Goal: Task Accomplishment & Management: Use online tool/utility

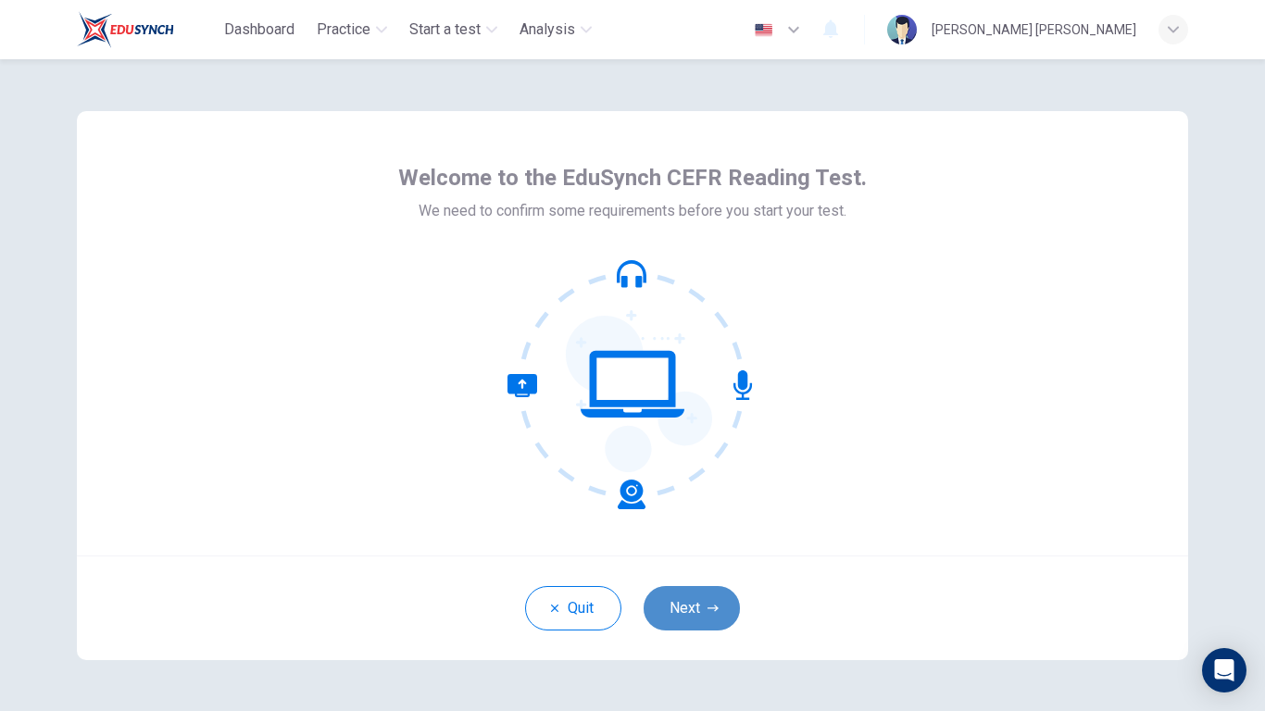
click at [712, 554] on icon "button" at bounding box center [713, 608] width 11 height 11
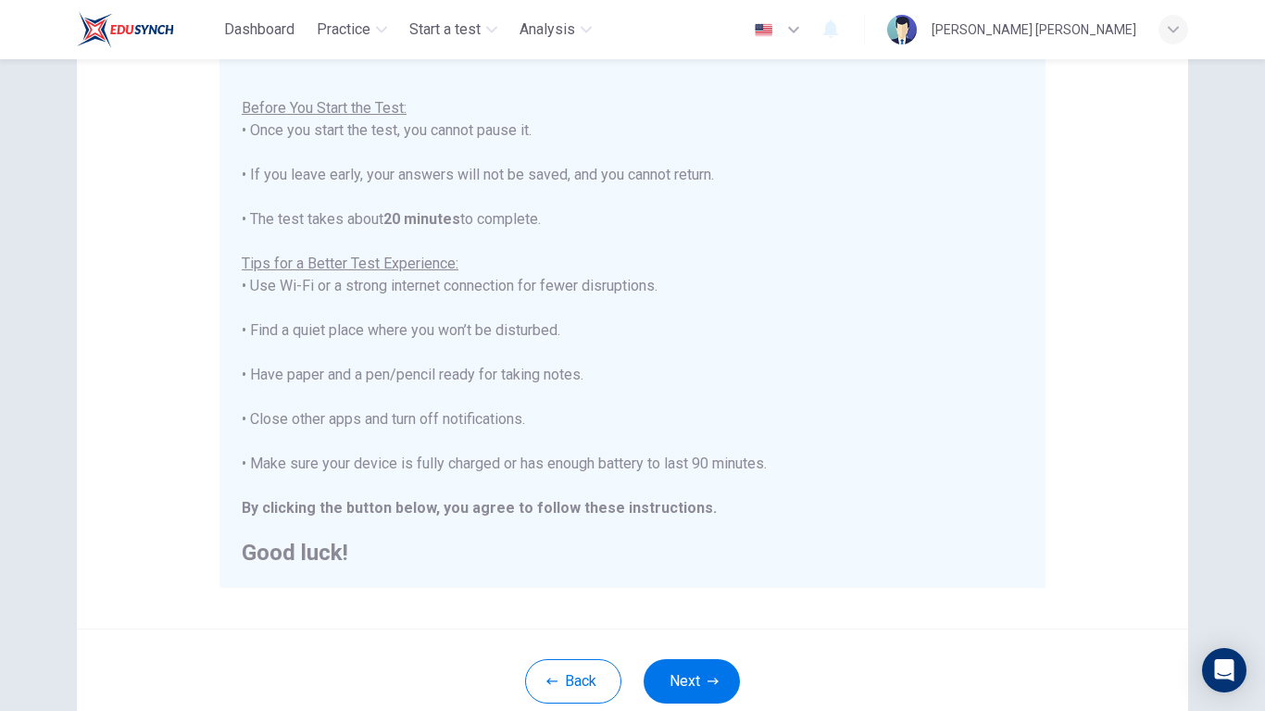
scroll to position [278, 0]
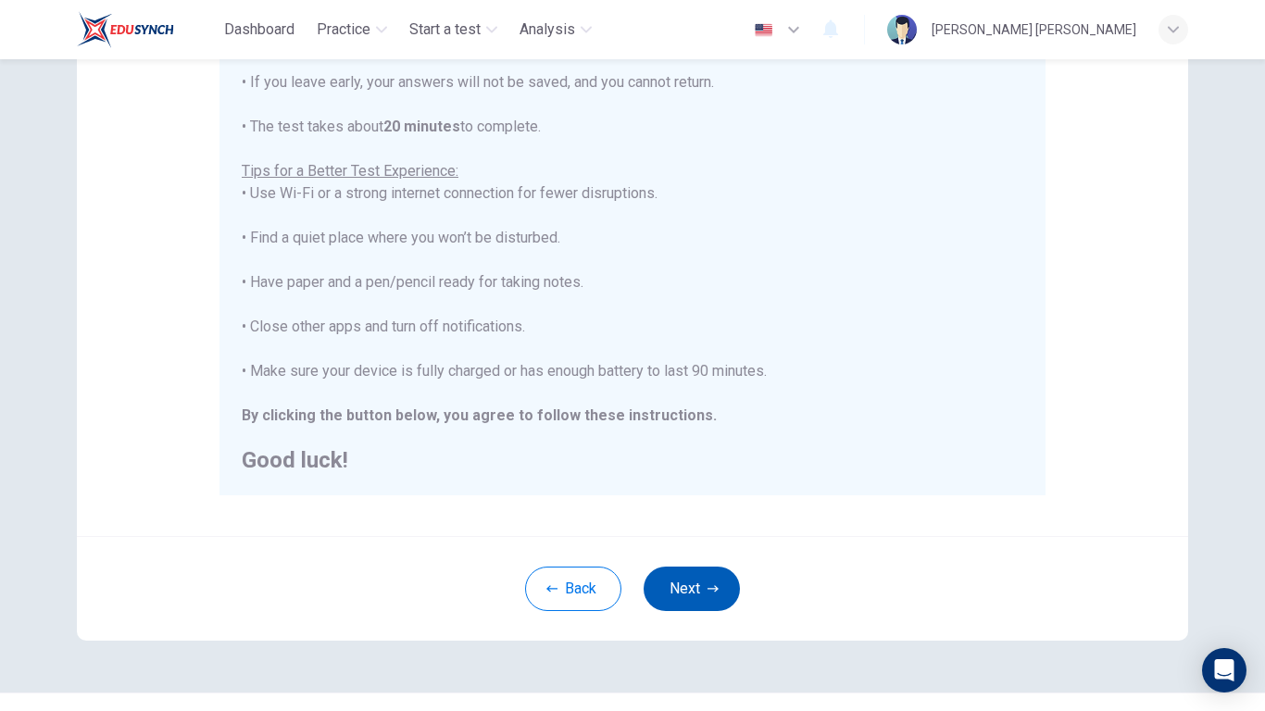
click at [693, 554] on button "Next" at bounding box center [692, 589] width 96 height 44
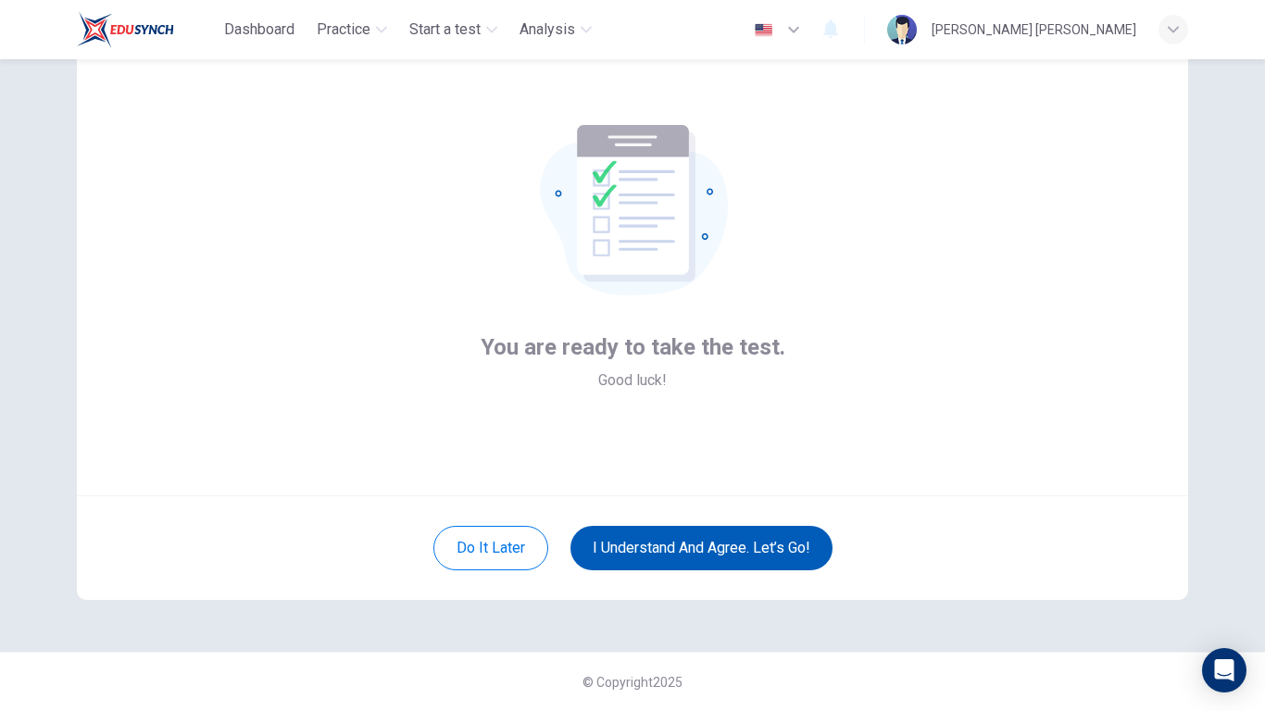
scroll to position [60, 0]
click at [718, 550] on button "I understand and agree. Let’s go!" at bounding box center [702, 548] width 262 height 44
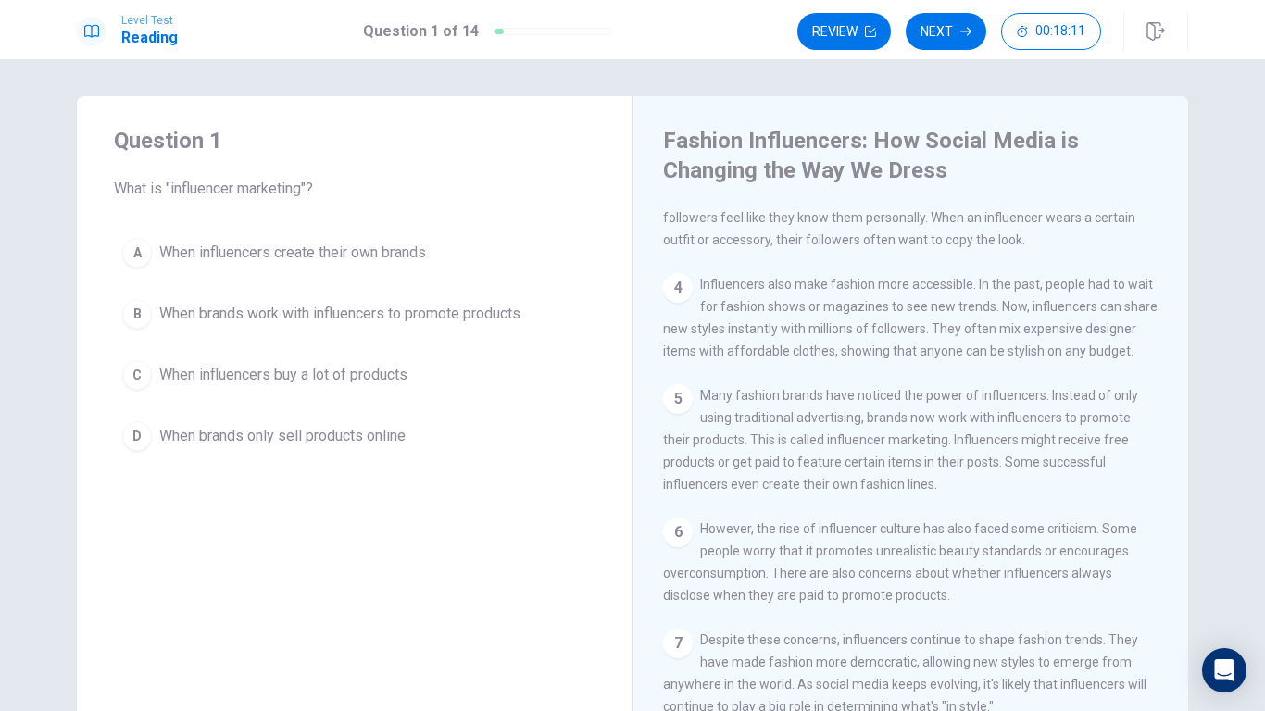
scroll to position [341, 0]
click at [132, 308] on div "B" at bounding box center [137, 314] width 30 height 30
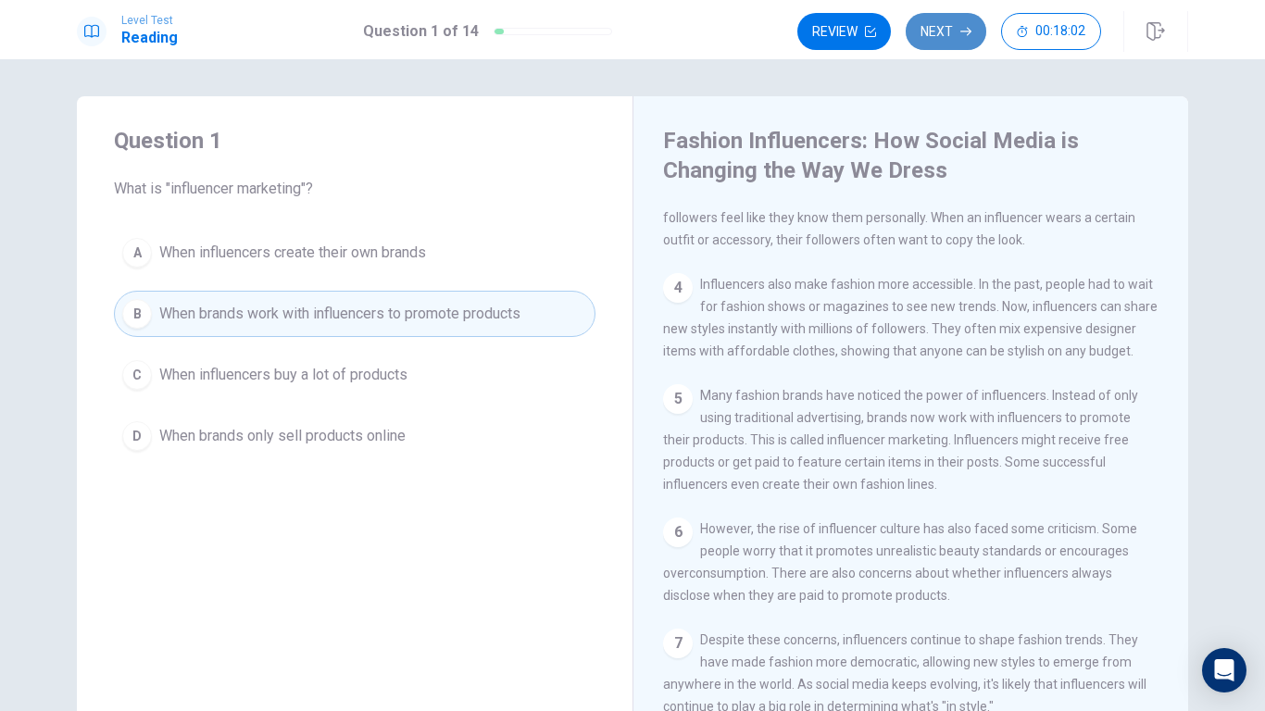
click at [939, 19] on button "Next" at bounding box center [946, 31] width 81 height 37
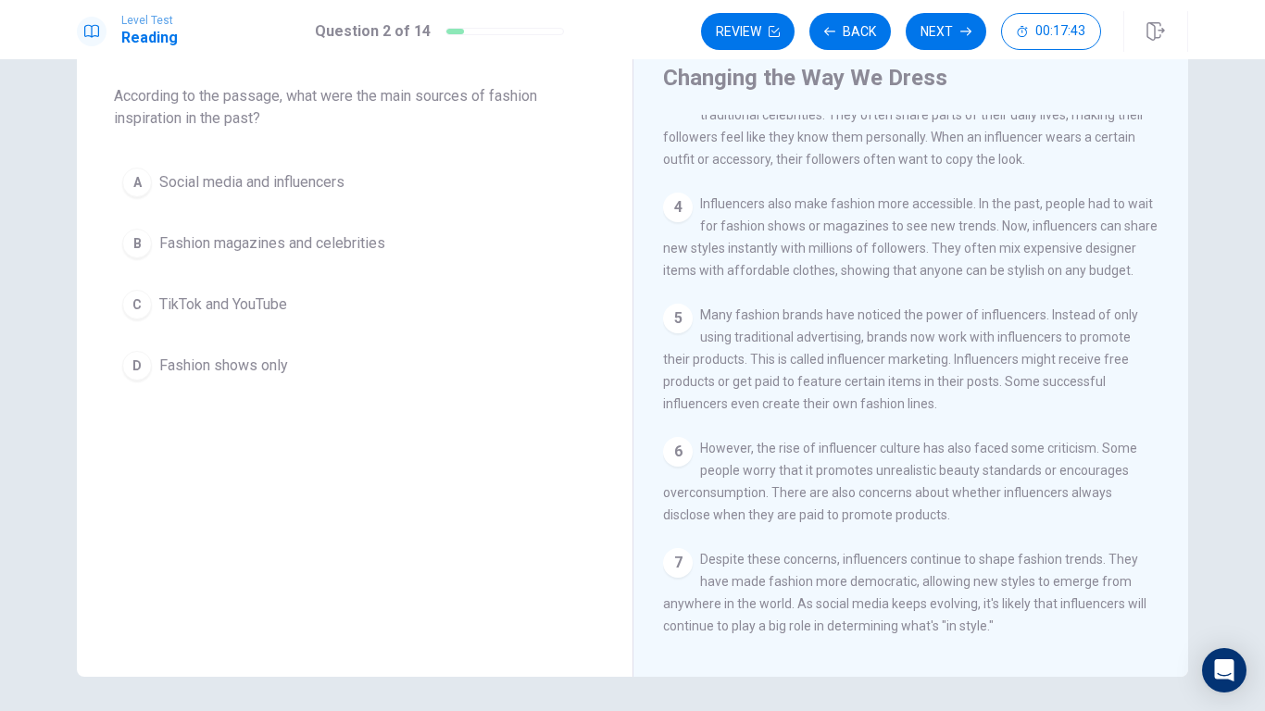
scroll to position [248, 0]
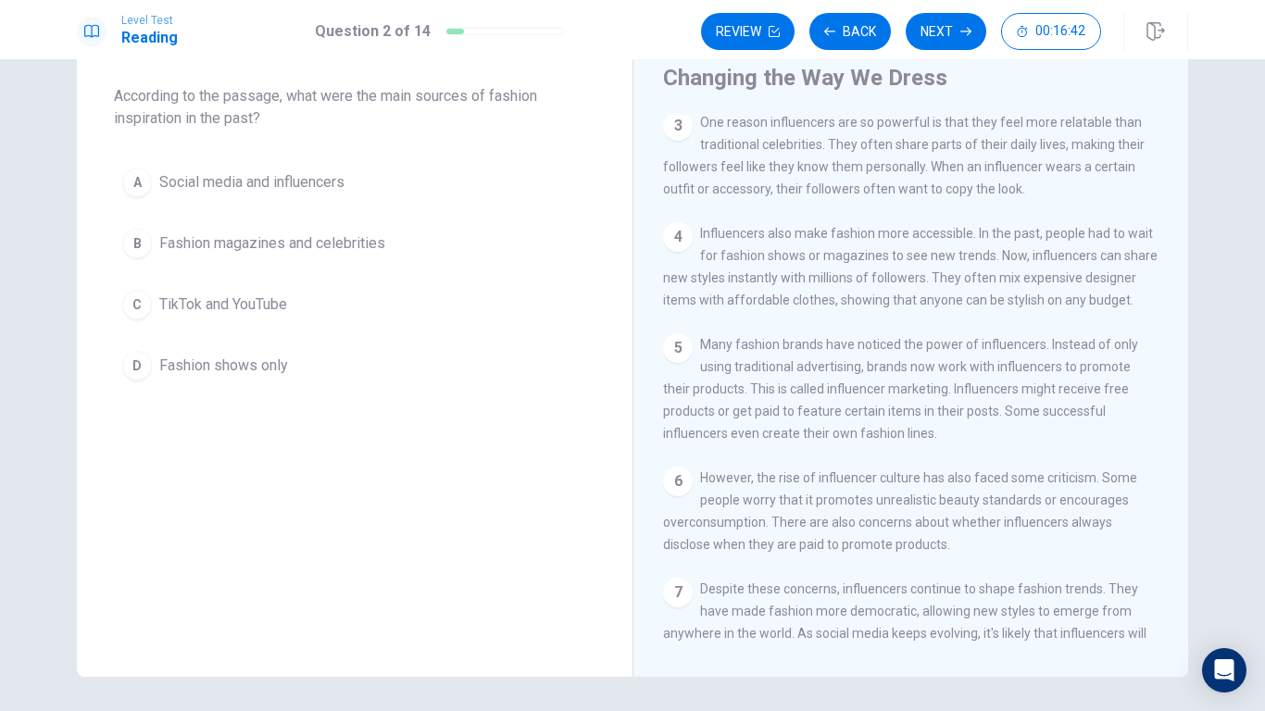
click at [132, 363] on div "D" at bounding box center [137, 366] width 30 height 30
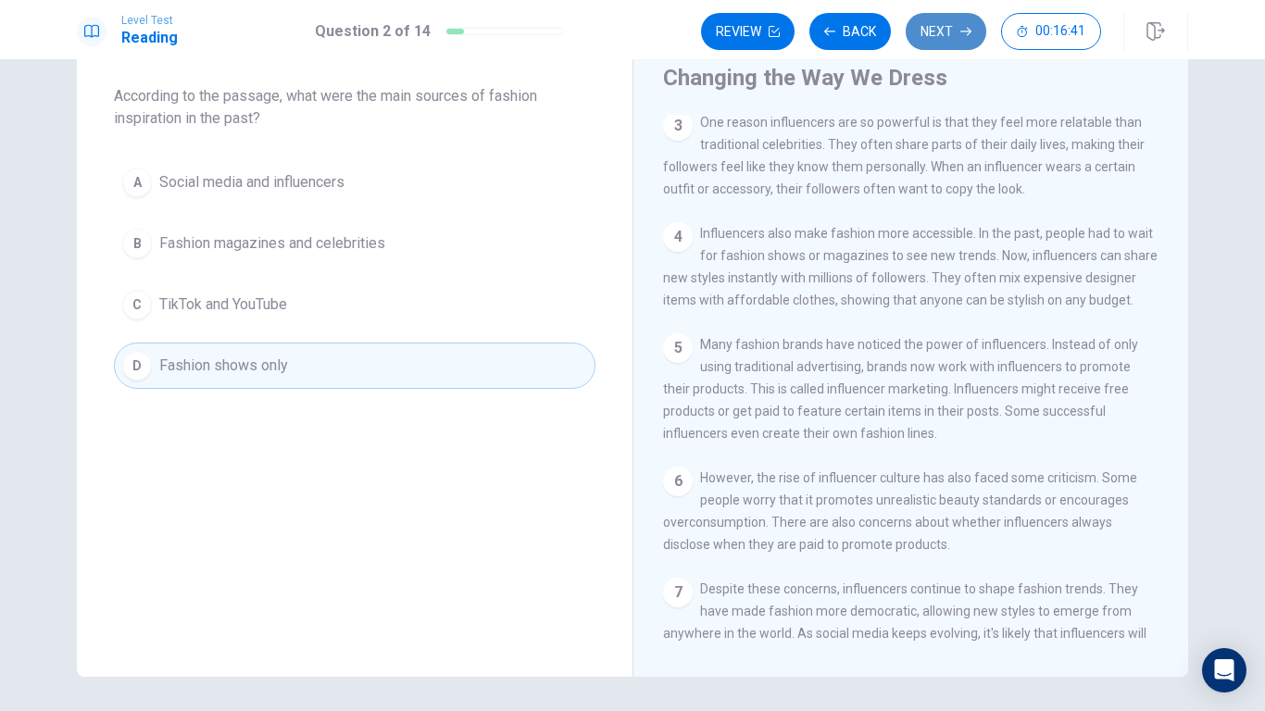
click at [958, 25] on button "Next" at bounding box center [946, 31] width 81 height 37
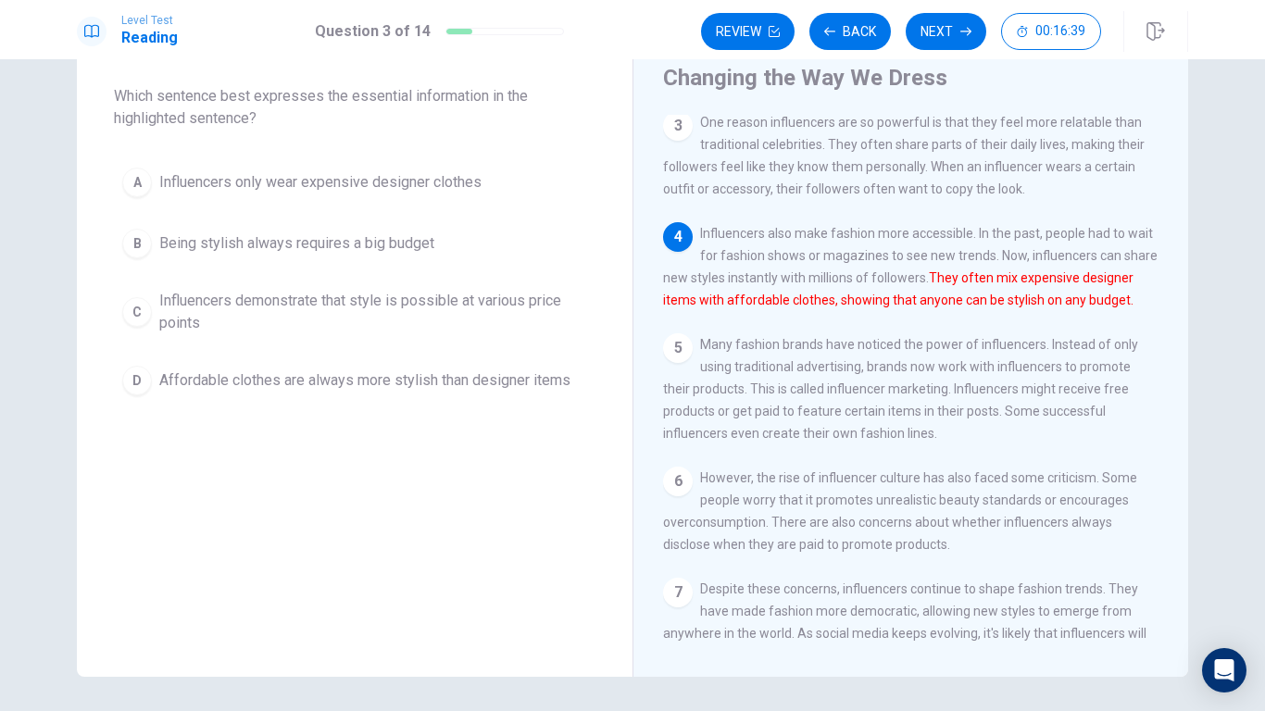
scroll to position [341, 0]
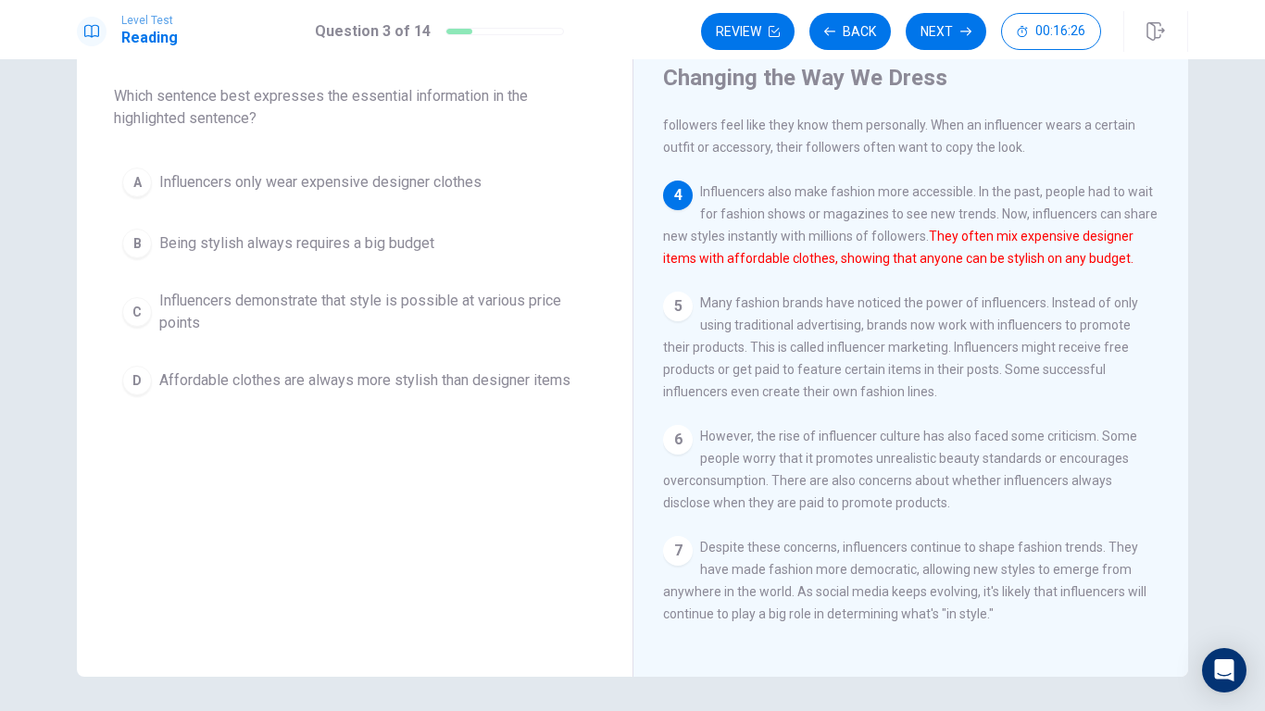
click at [122, 316] on div "C" at bounding box center [137, 312] width 30 height 30
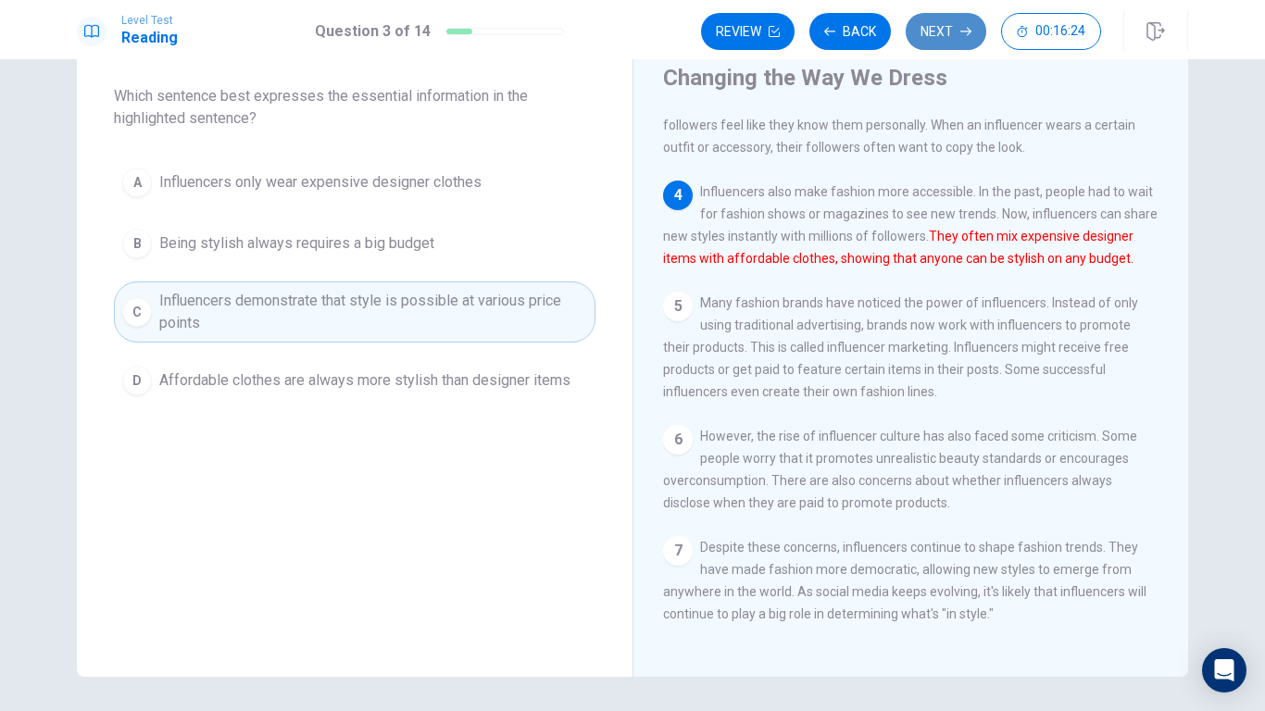
click at [972, 21] on button "Next" at bounding box center [946, 31] width 81 height 37
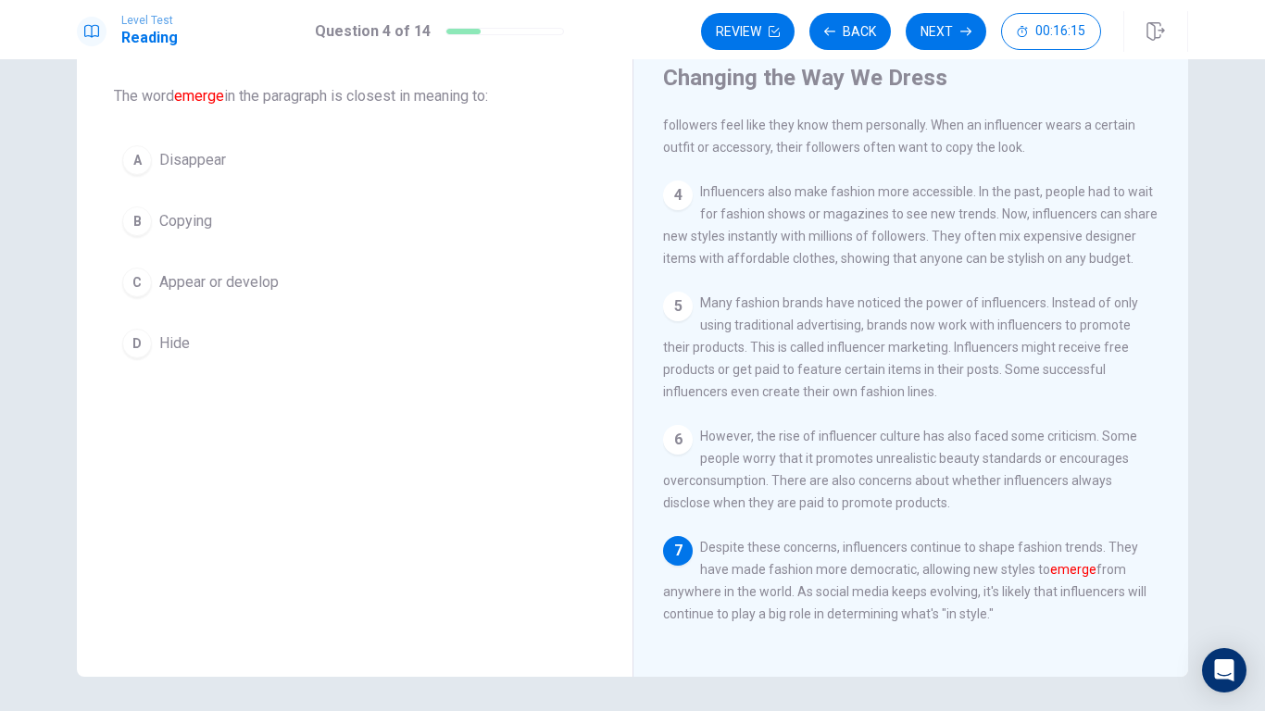
click at [222, 271] on button "C Appear or develop" at bounding box center [355, 282] width 482 height 46
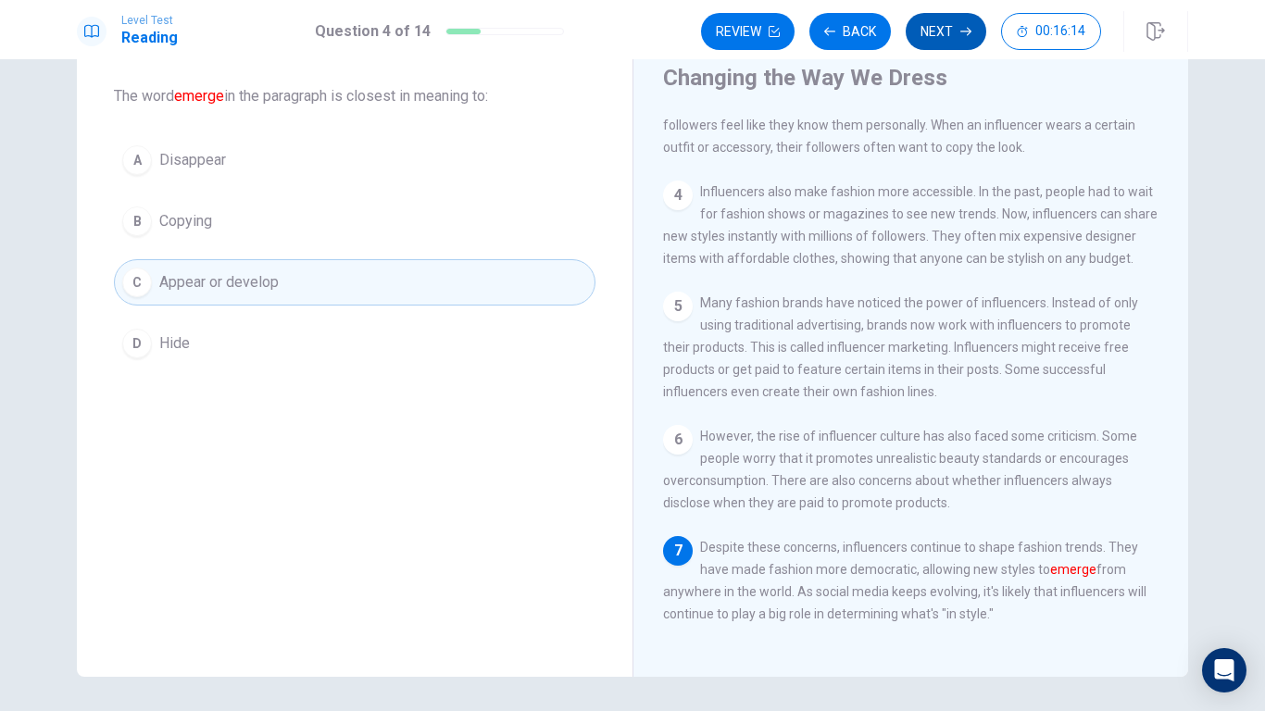
click at [962, 33] on icon "button" at bounding box center [966, 31] width 11 height 11
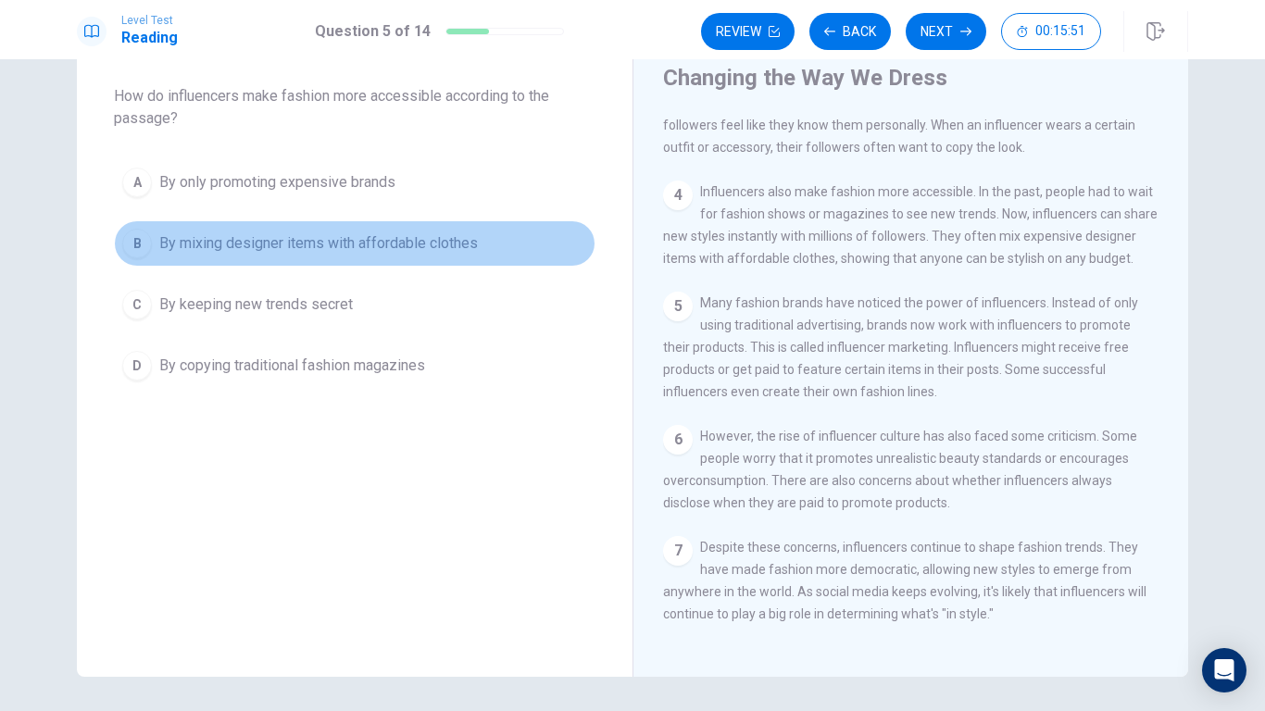
click at [393, 239] on span "By mixing designer items with affordable clothes" at bounding box center [318, 244] width 319 height 22
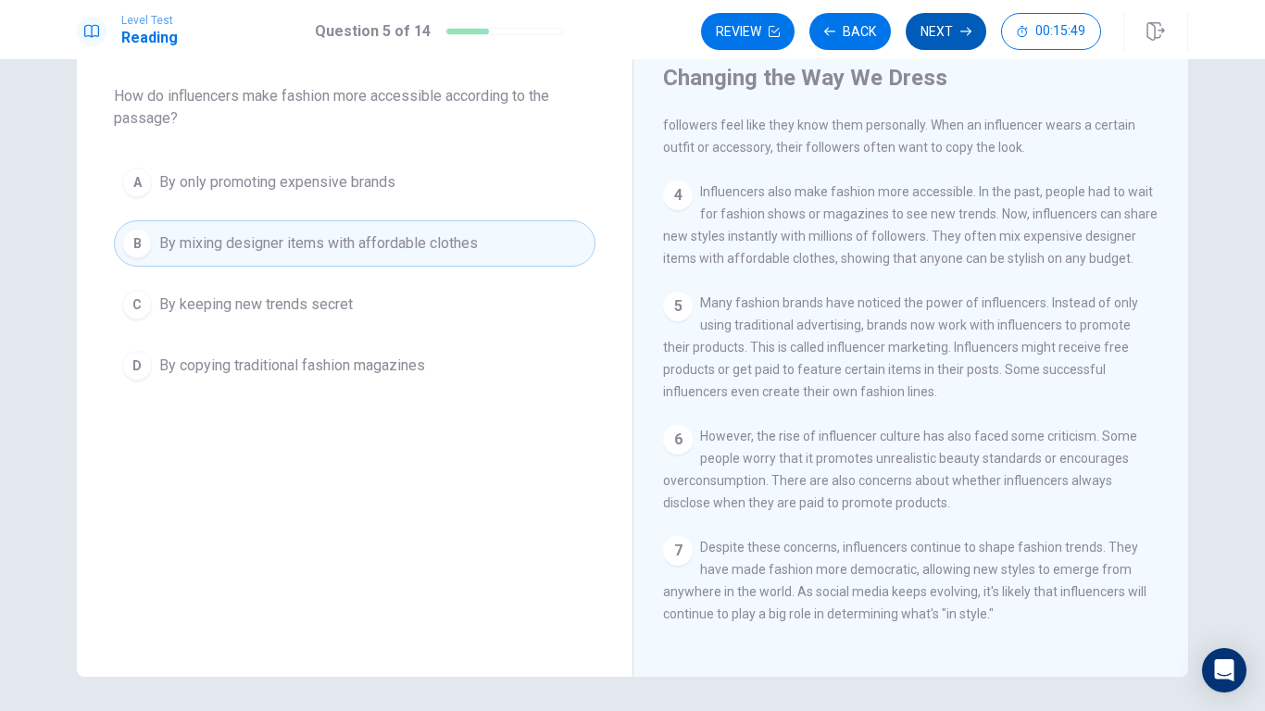
click at [938, 37] on button "Next" at bounding box center [946, 31] width 81 height 37
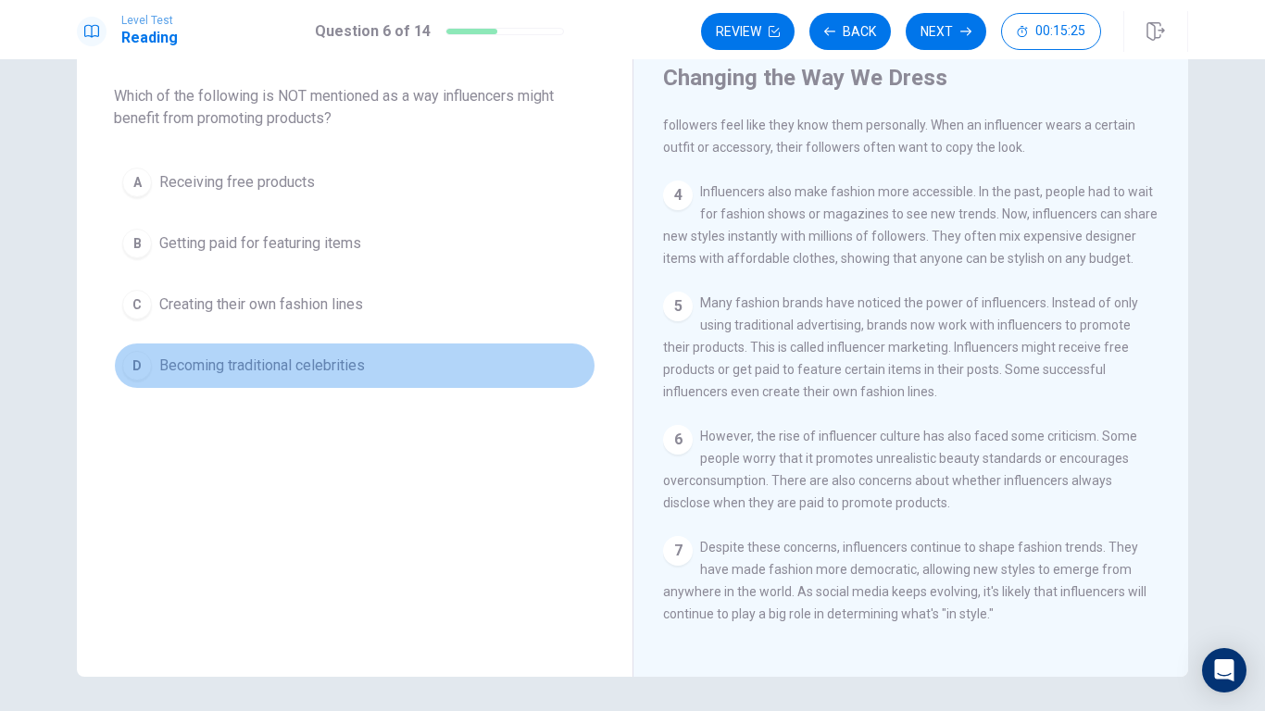
click at [133, 367] on div "D" at bounding box center [137, 366] width 30 height 30
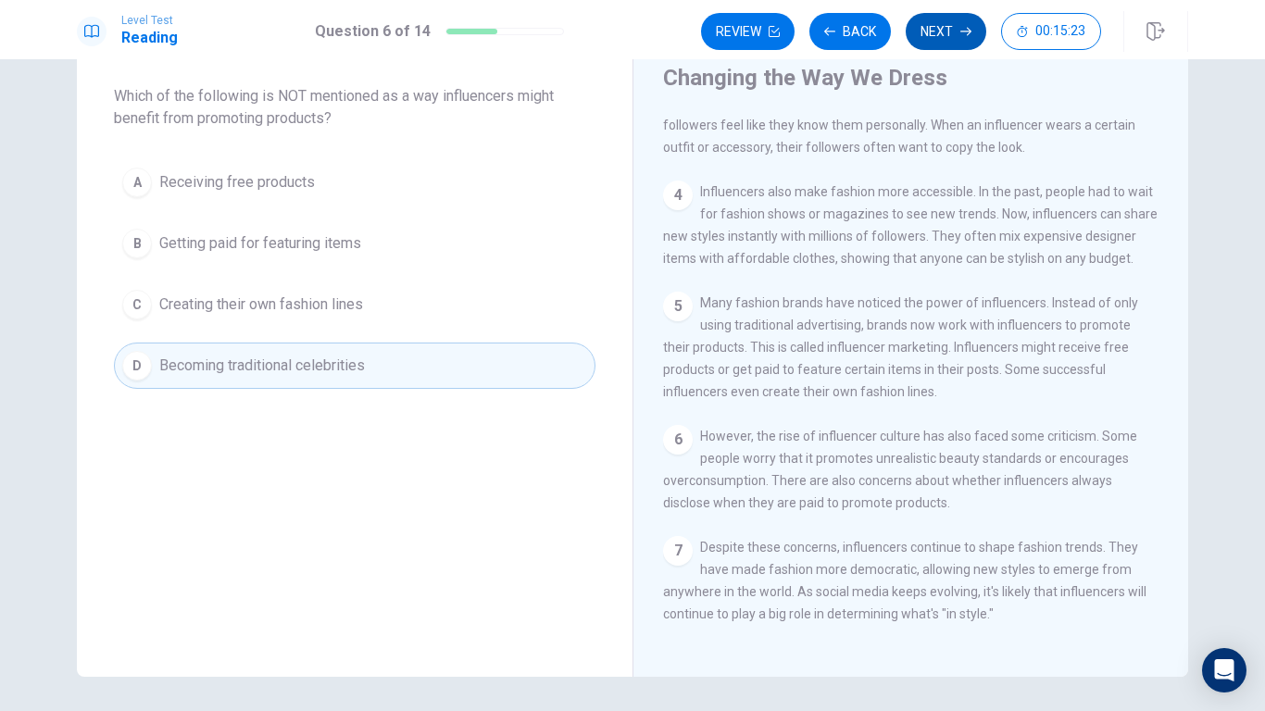
click at [952, 19] on button "Next" at bounding box center [946, 31] width 81 height 37
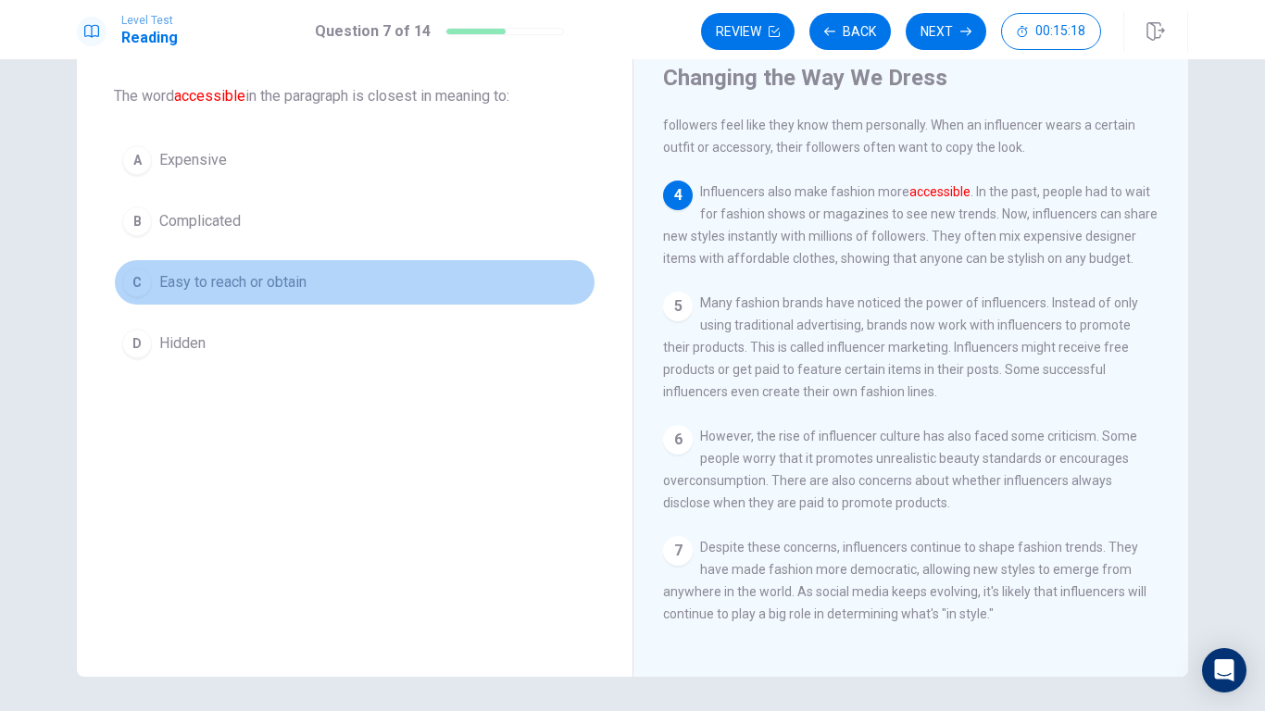
click at [195, 274] on span "Easy to reach or obtain" at bounding box center [232, 282] width 147 height 22
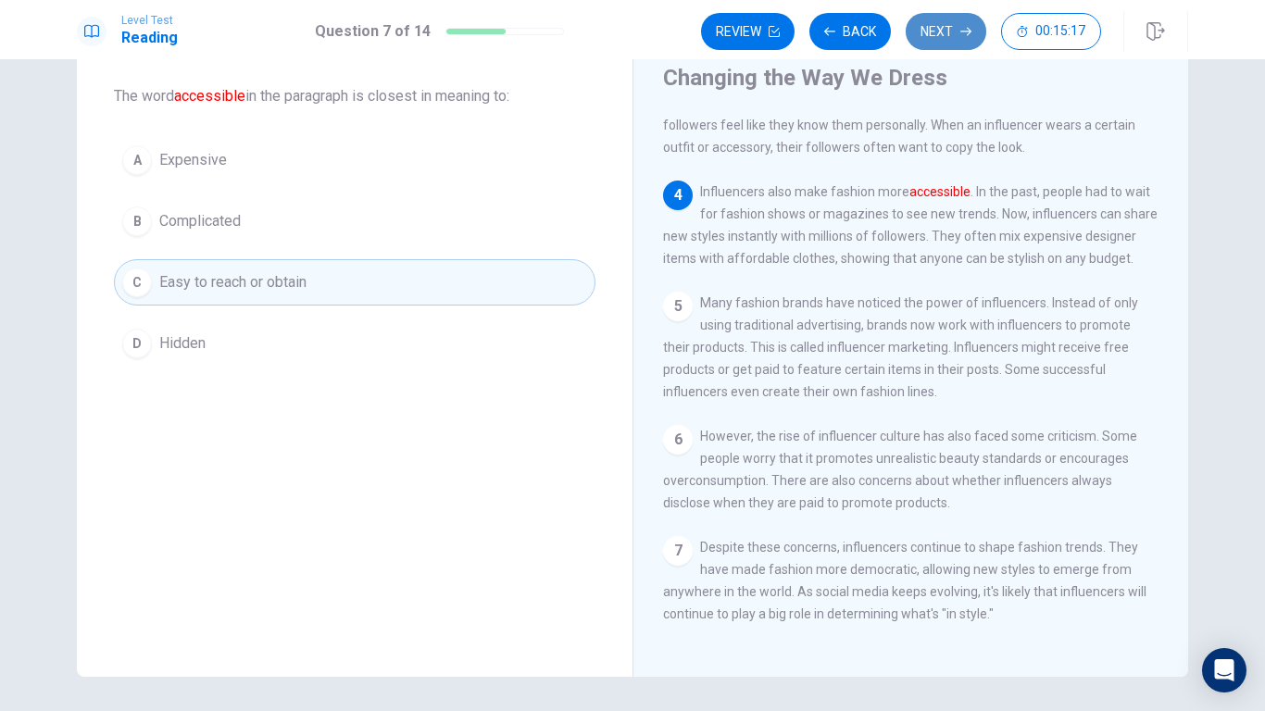
click at [967, 35] on icon "button" at bounding box center [966, 32] width 11 height 8
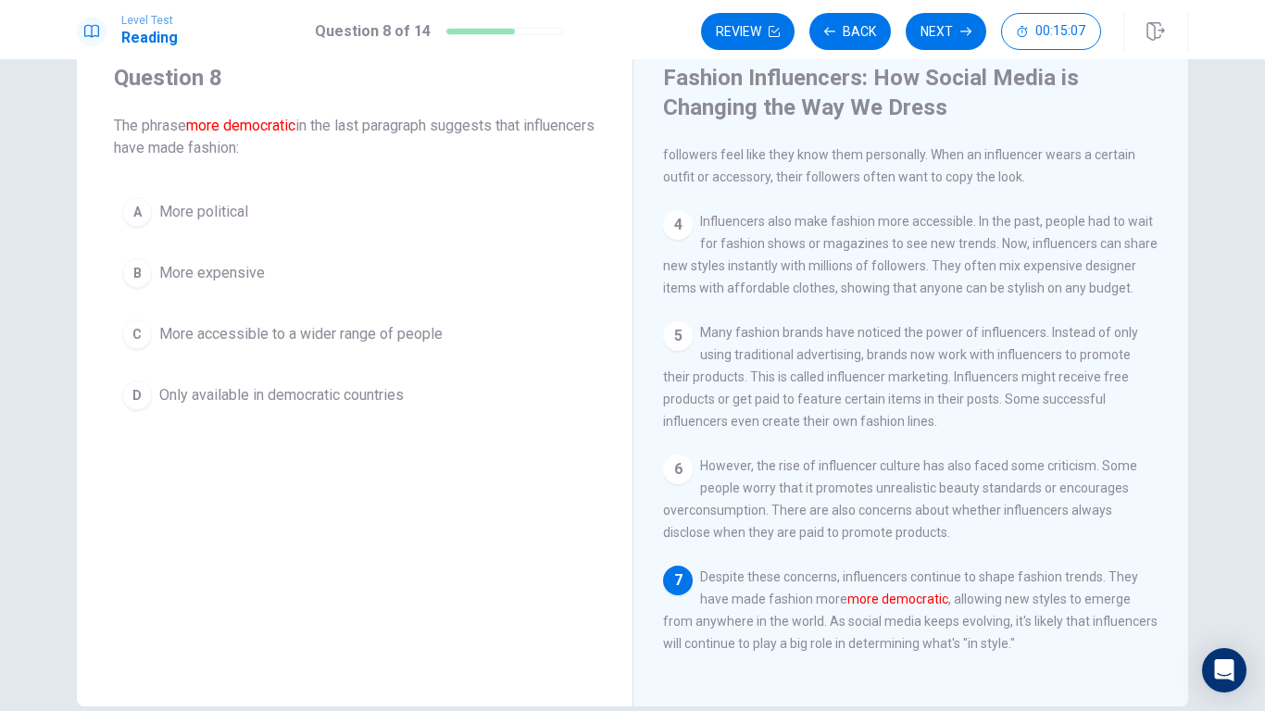
scroll to position [62, 0]
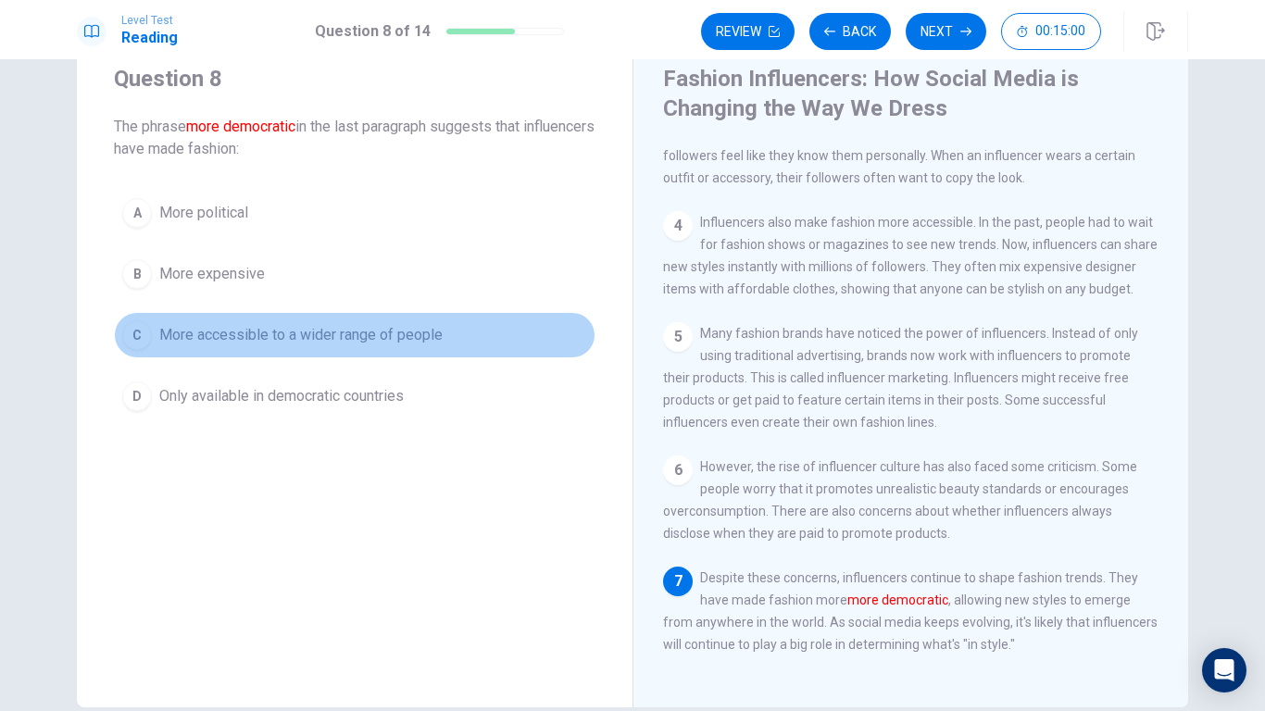
click at [341, 333] on span "More accessible to a wider range of people" at bounding box center [300, 335] width 283 height 22
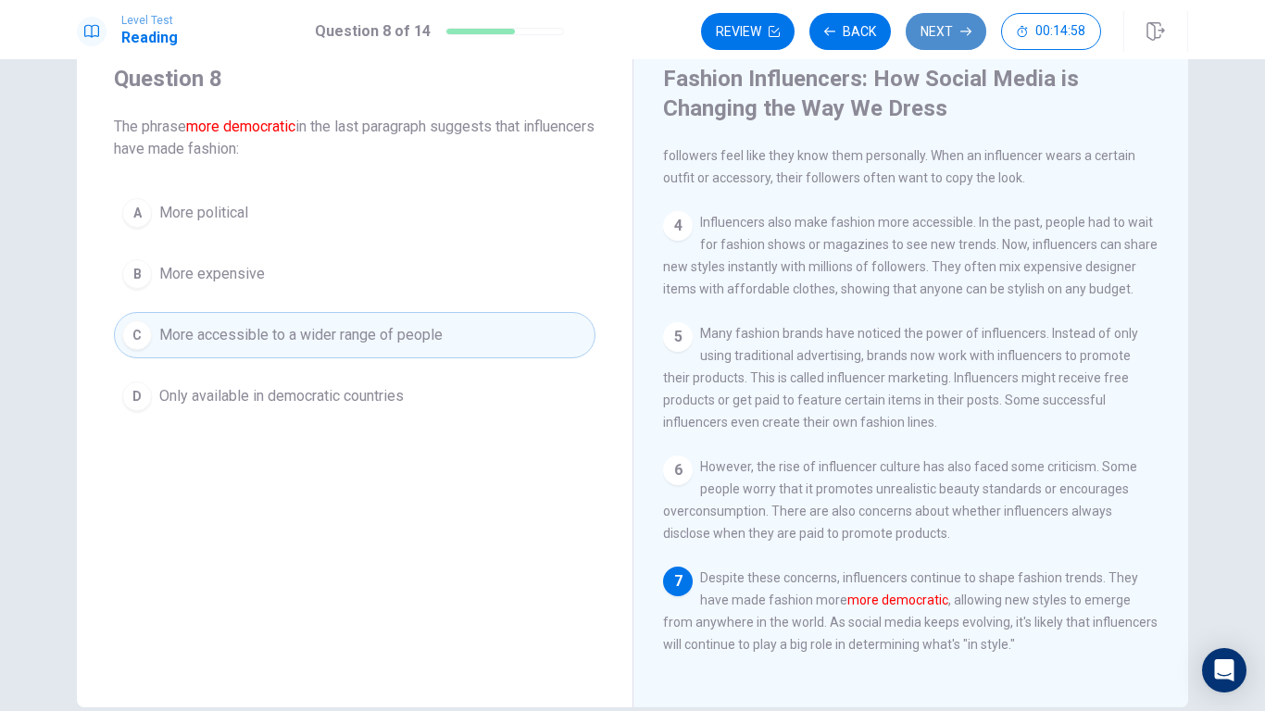
click at [934, 24] on button "Next" at bounding box center [946, 31] width 81 height 37
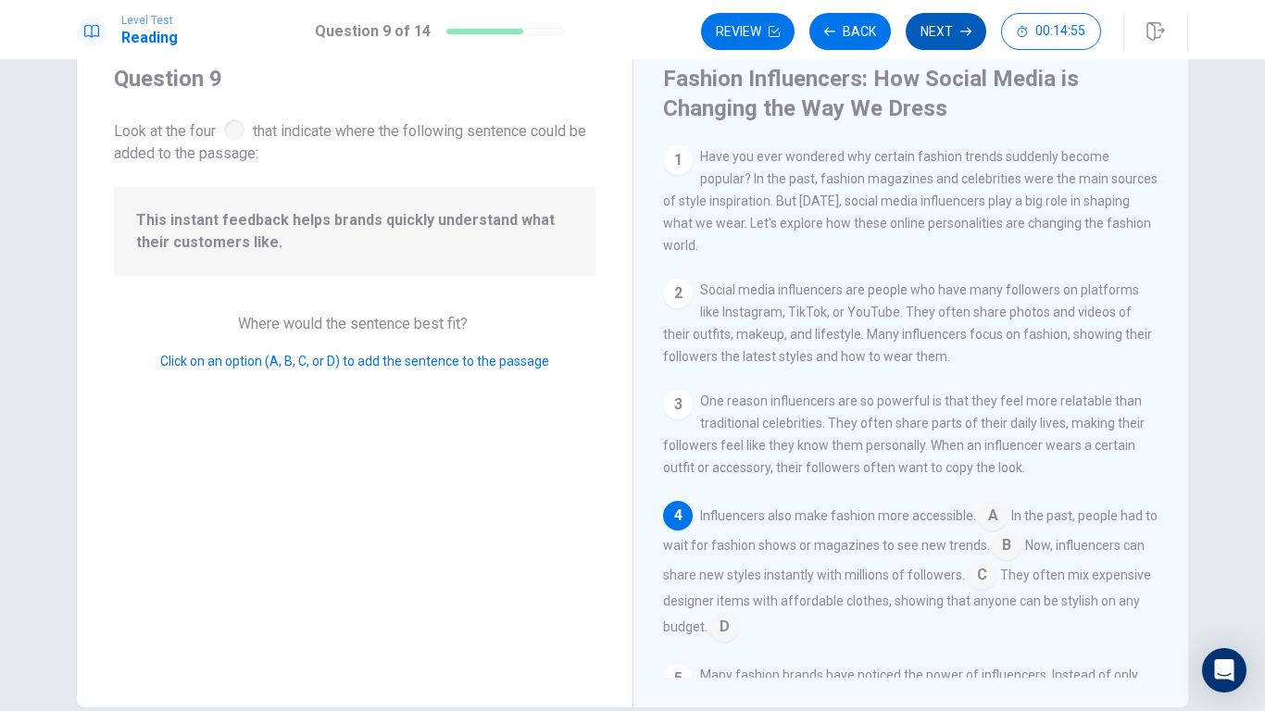
scroll to position [161, 0]
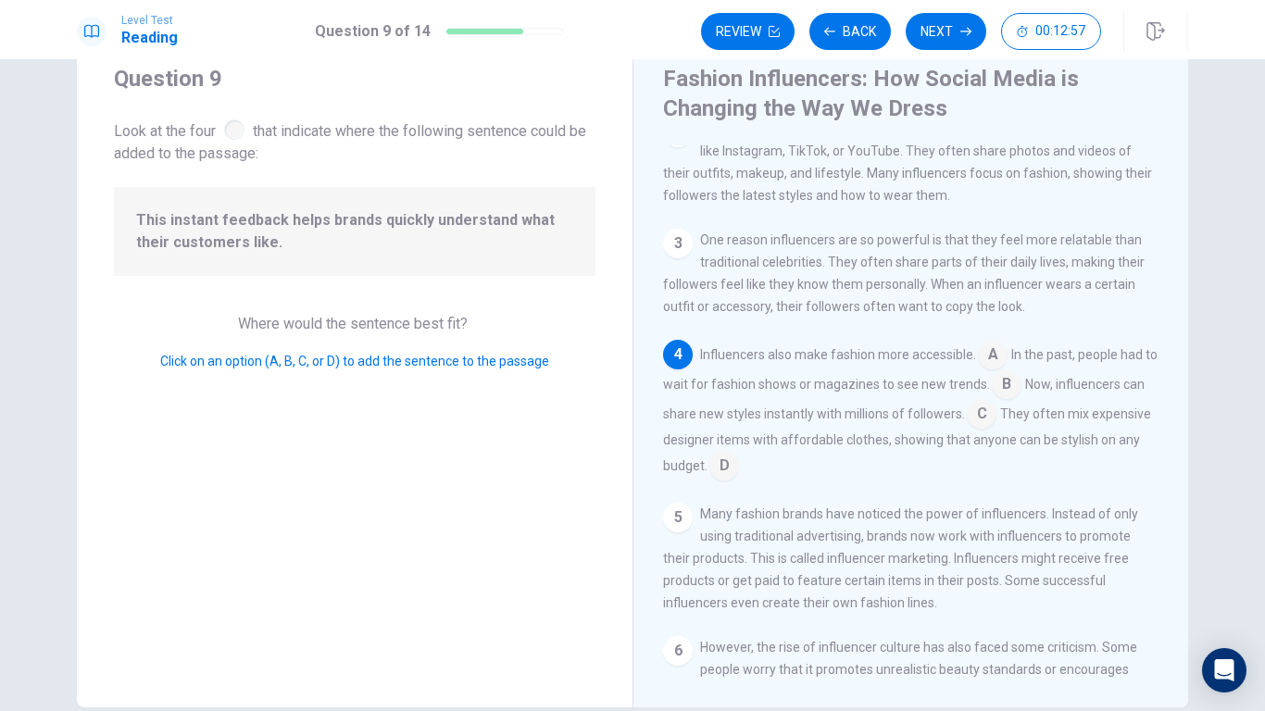
click at [991, 422] on input at bounding box center [982, 416] width 30 height 30
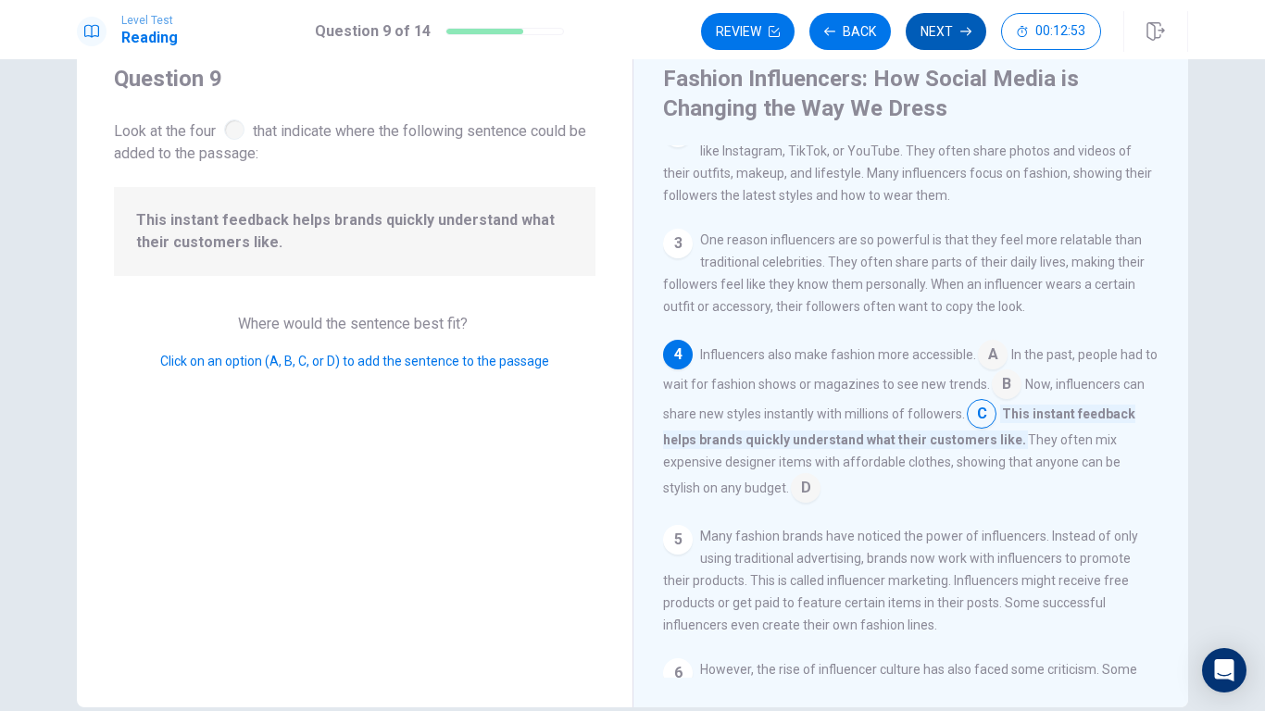
click at [952, 32] on button "Next" at bounding box center [946, 31] width 81 height 37
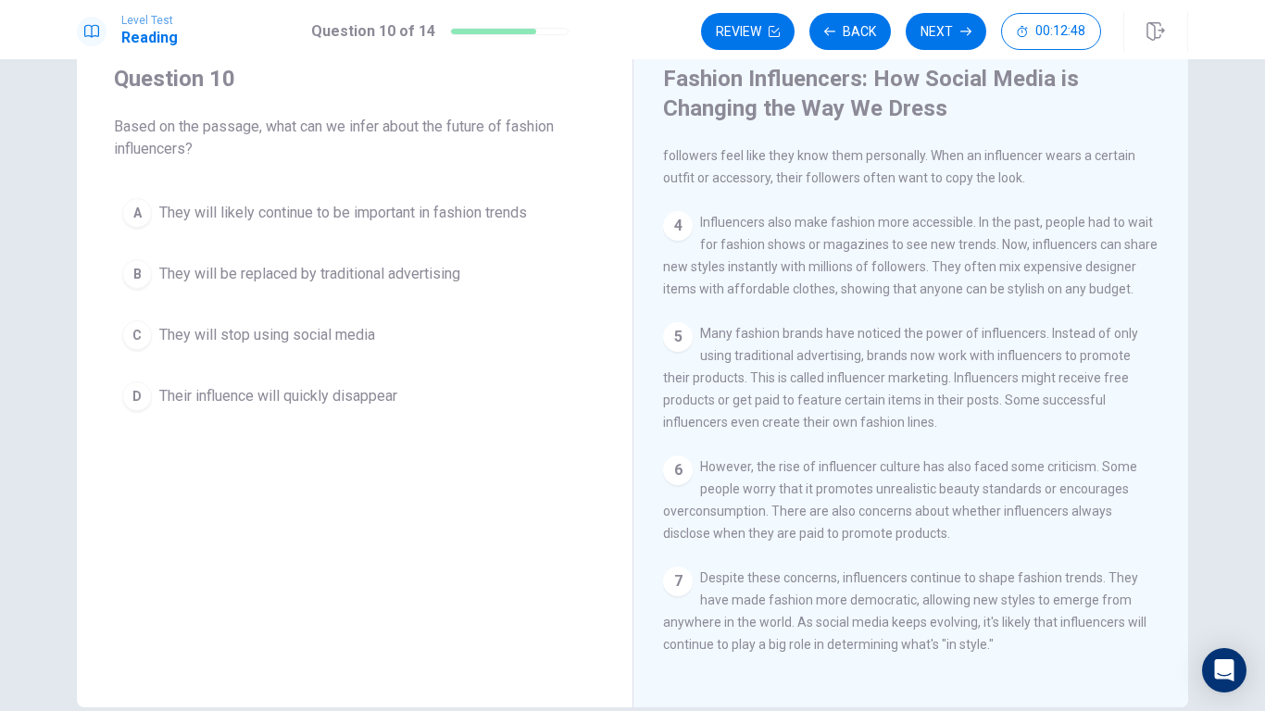
scroll to position [341, 0]
click at [369, 207] on span "They will likely continue to be important in fashion trends" at bounding box center [343, 213] width 368 height 22
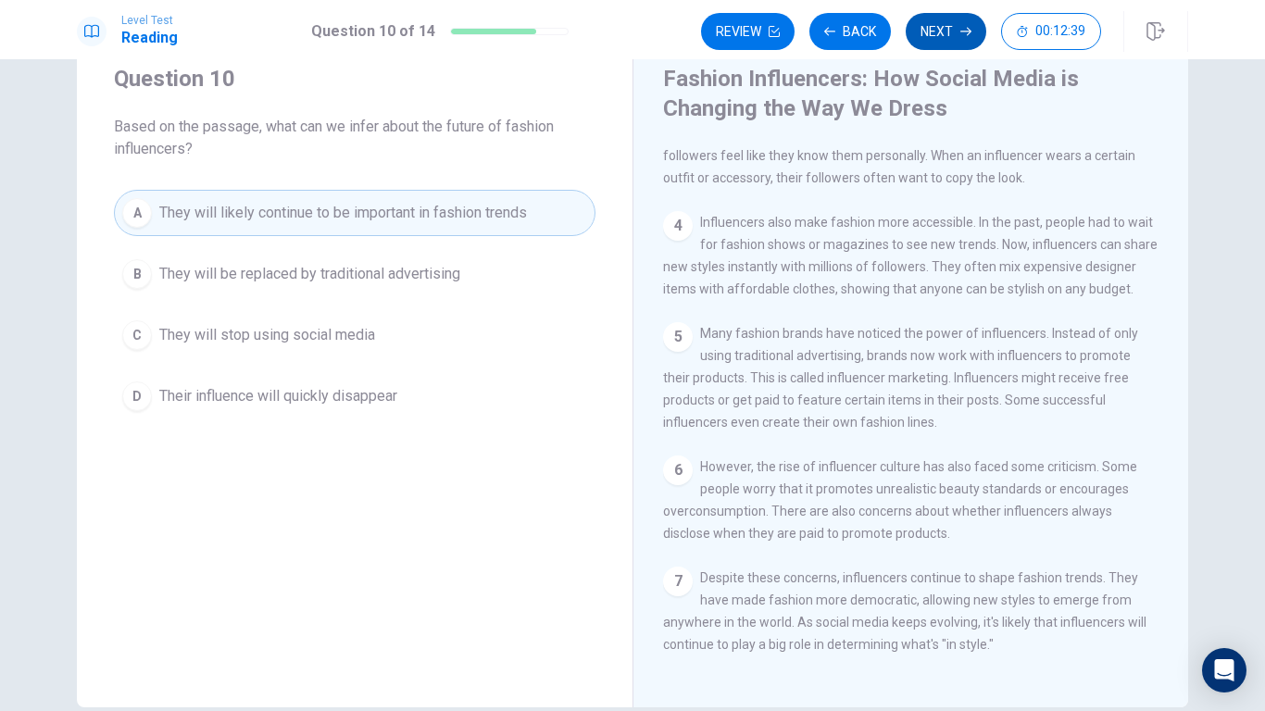
click at [946, 30] on button "Next" at bounding box center [946, 31] width 81 height 37
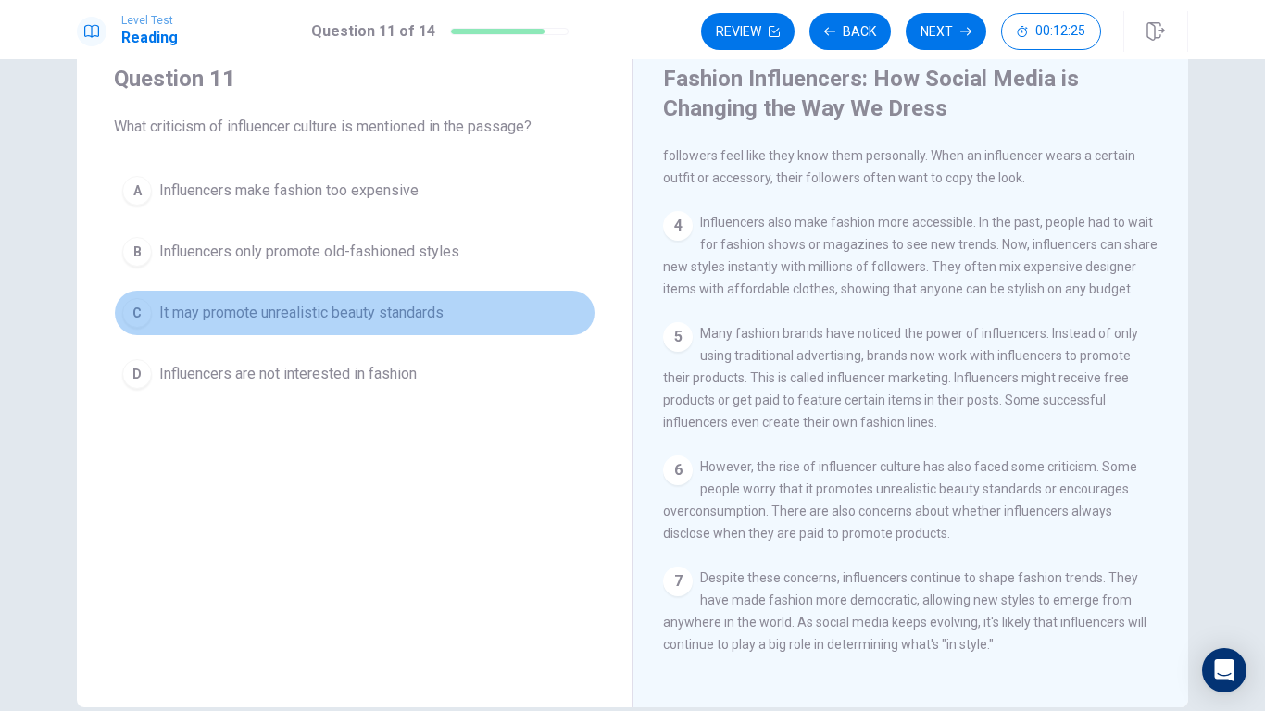
click at [405, 311] on span "It may promote unrealistic beauty standards" at bounding box center [301, 313] width 284 height 22
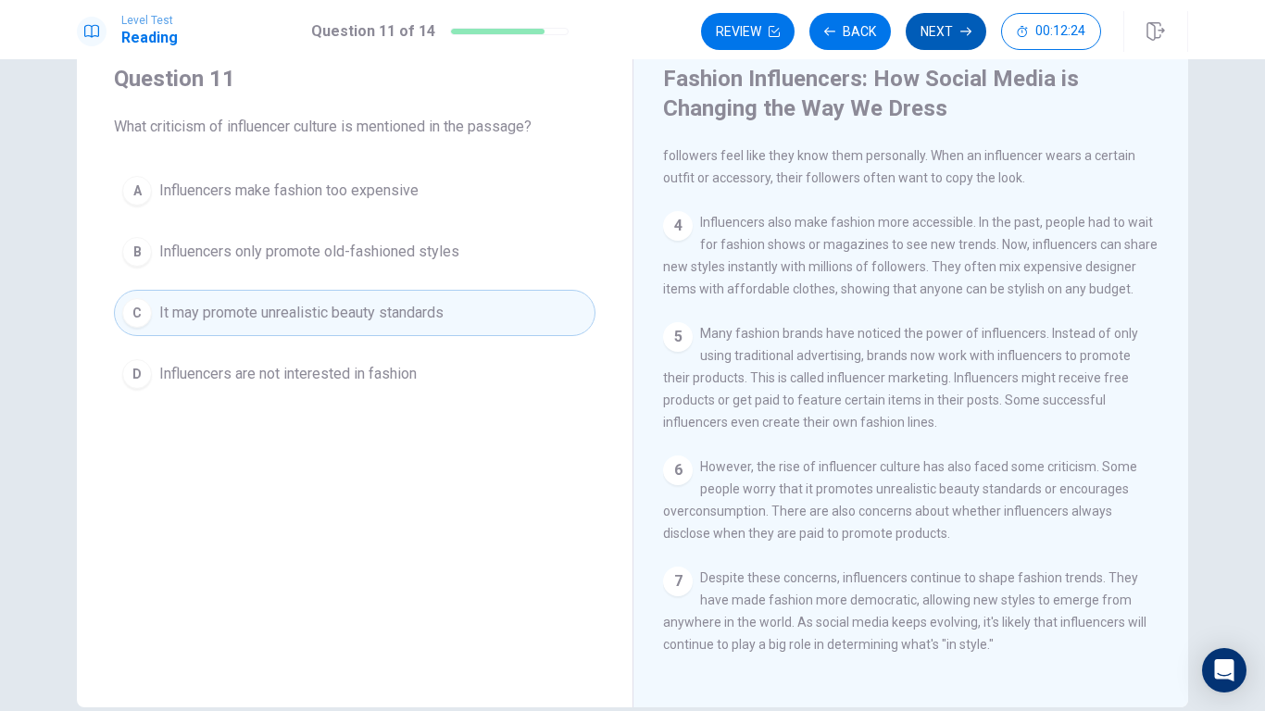
click at [952, 31] on button "Next" at bounding box center [946, 31] width 81 height 37
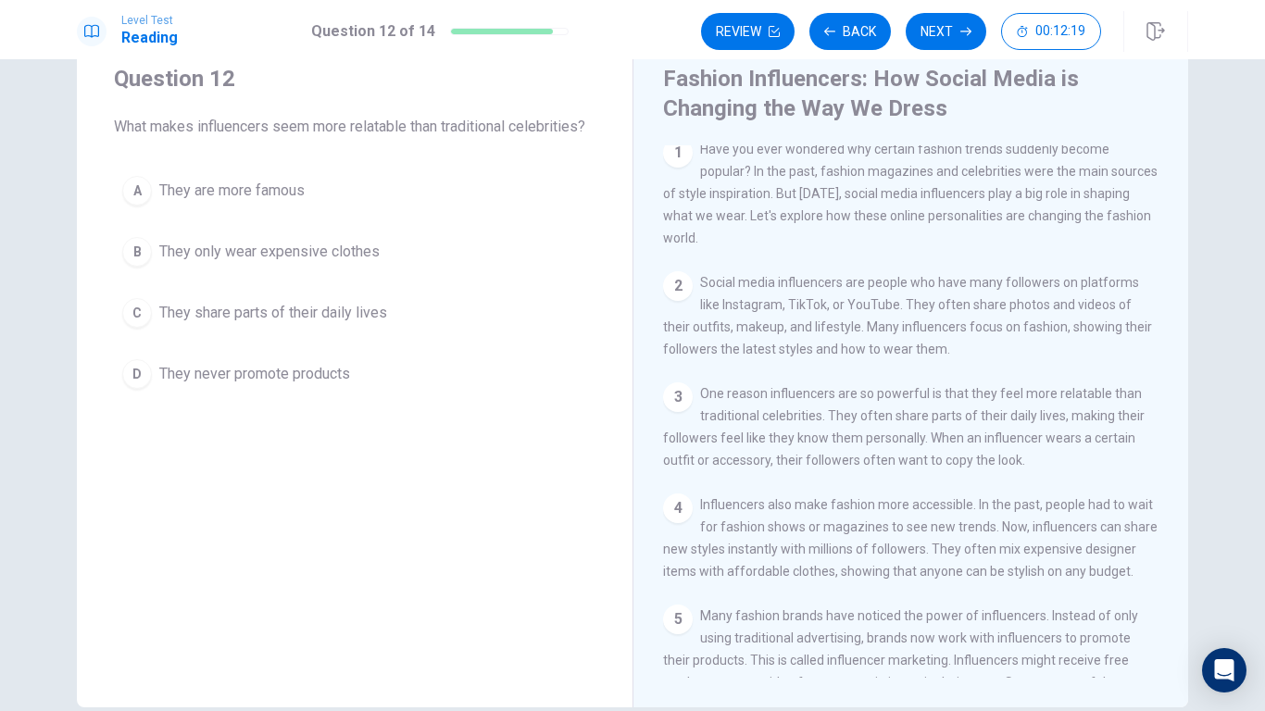
scroll to position [0, 0]
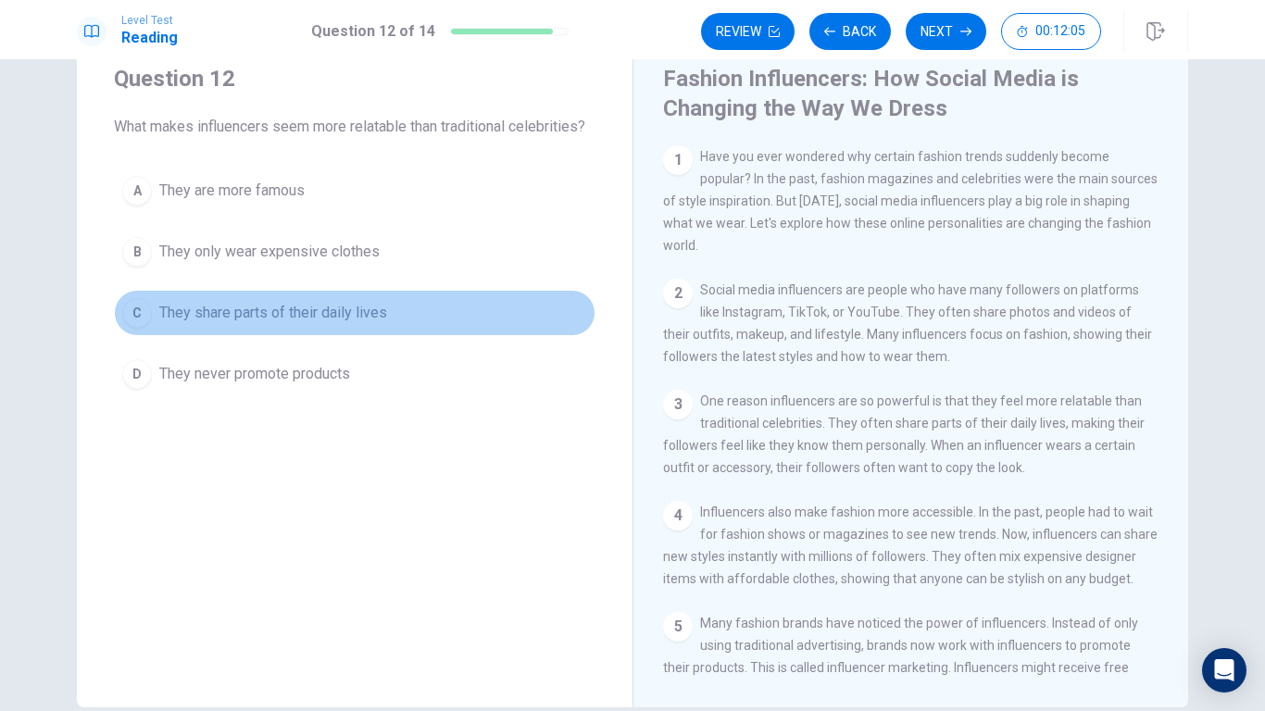
click at [290, 319] on span "They share parts of their daily lives" at bounding box center [273, 313] width 228 height 22
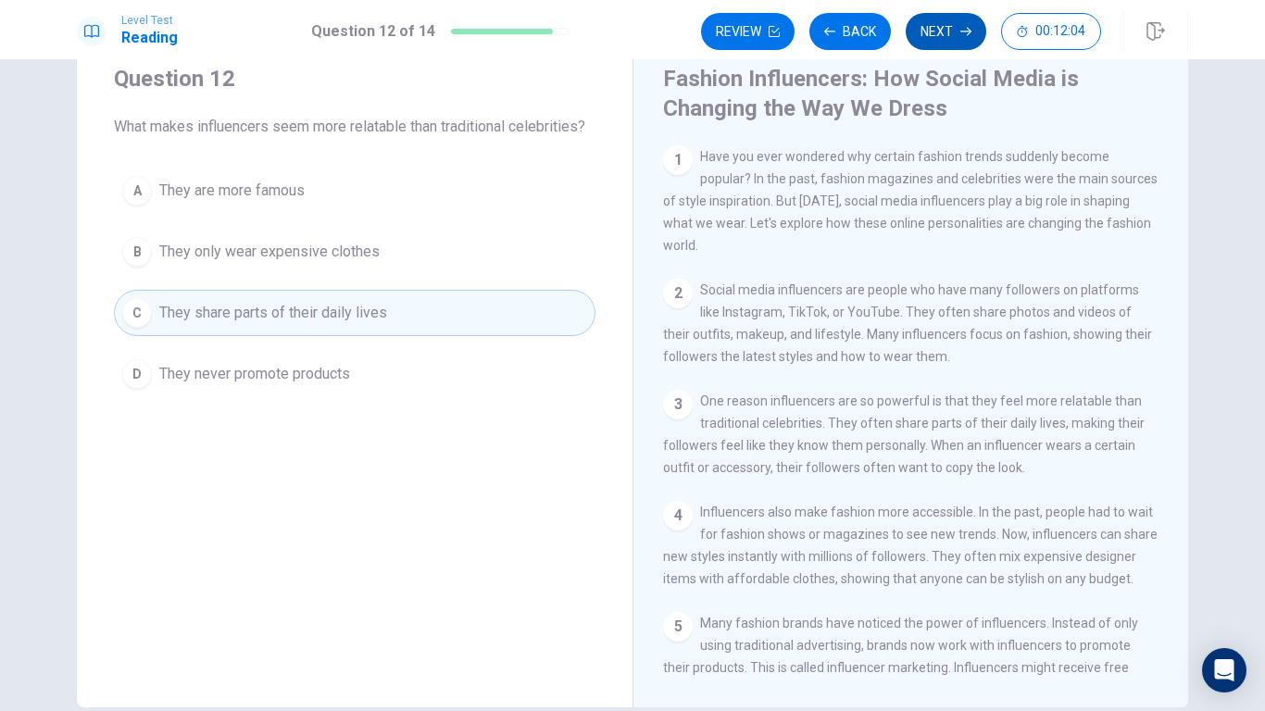
click at [965, 16] on button "Next" at bounding box center [946, 31] width 81 height 37
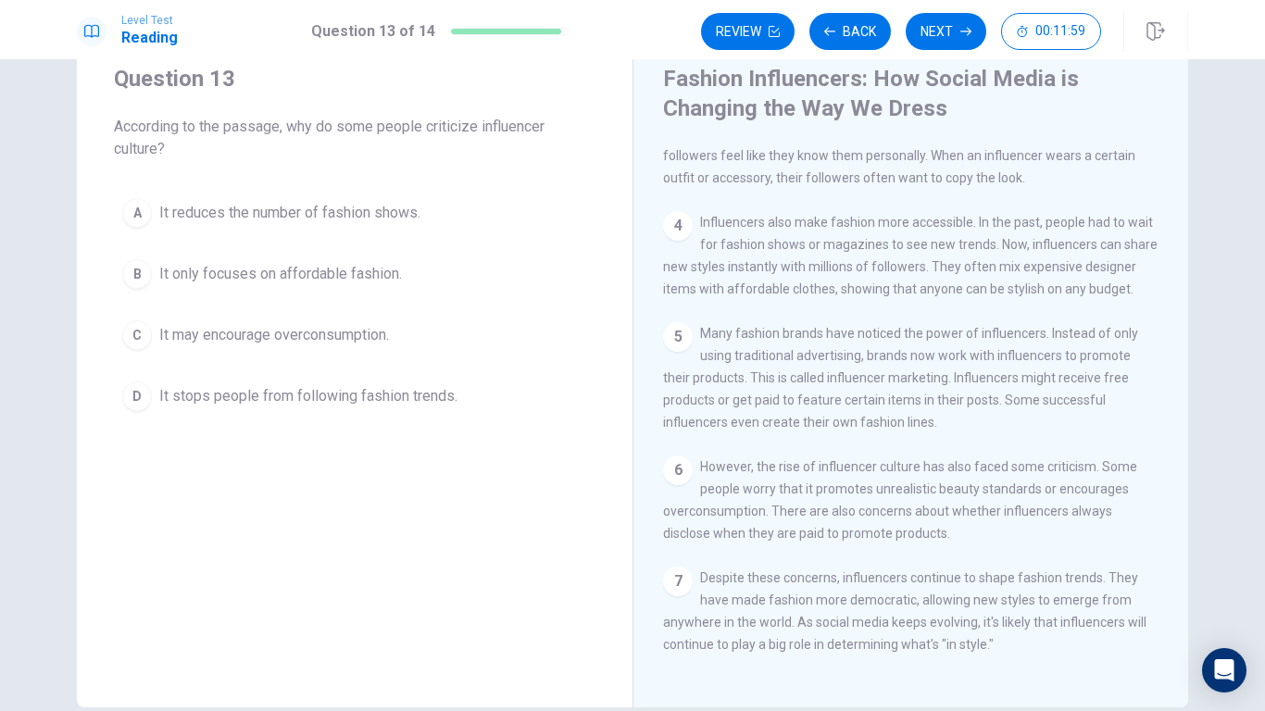
scroll to position [341, 0]
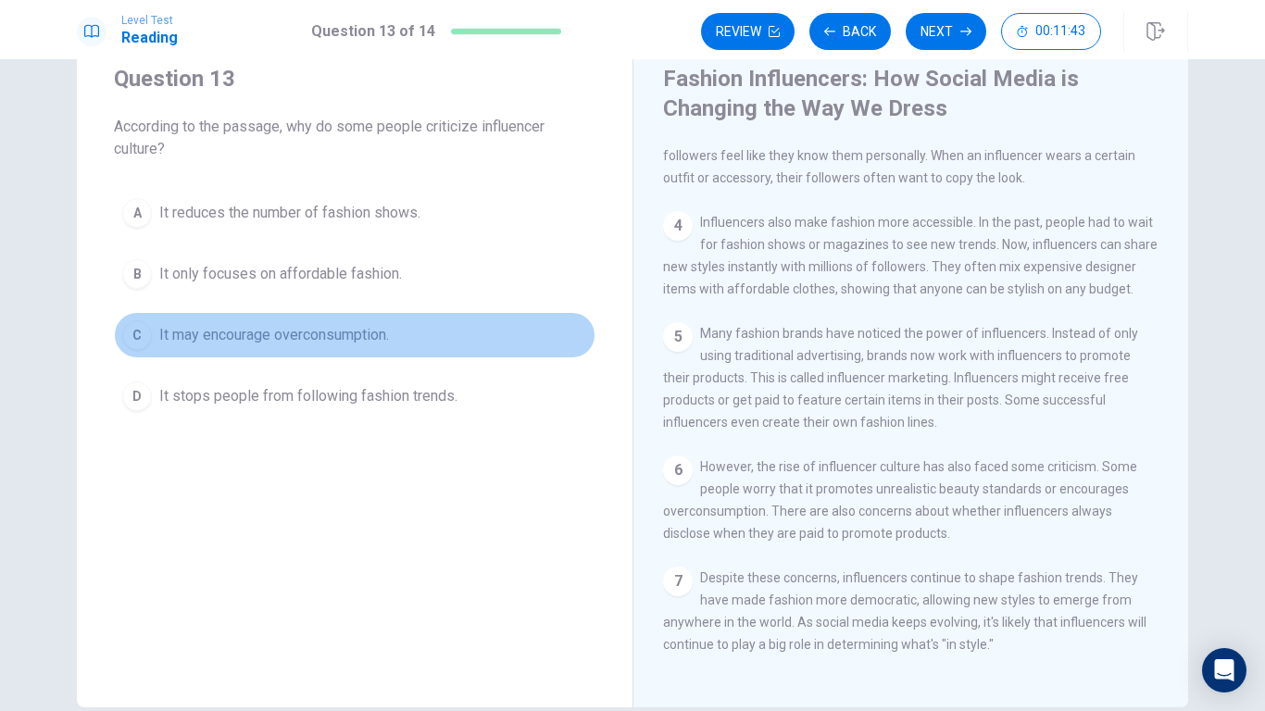
click at [306, 331] on span "It may encourage overconsumption." at bounding box center [274, 335] width 230 height 22
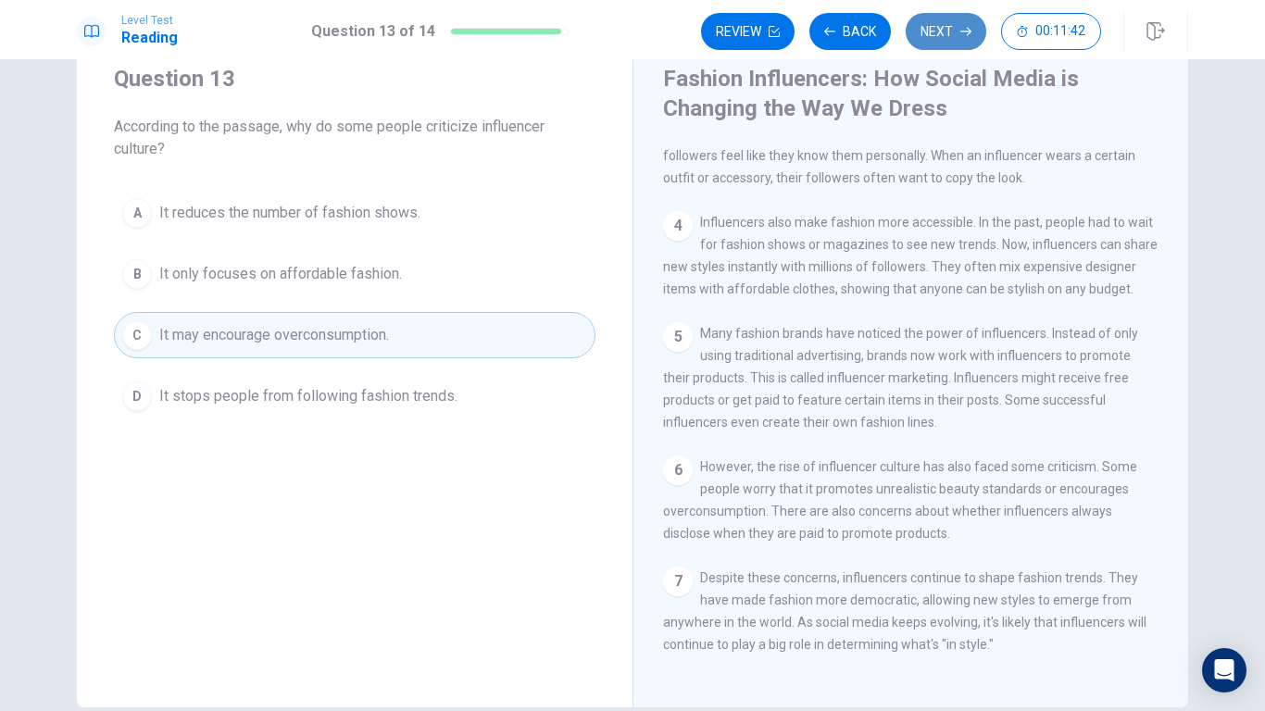
click at [972, 27] on button "Next" at bounding box center [946, 31] width 81 height 37
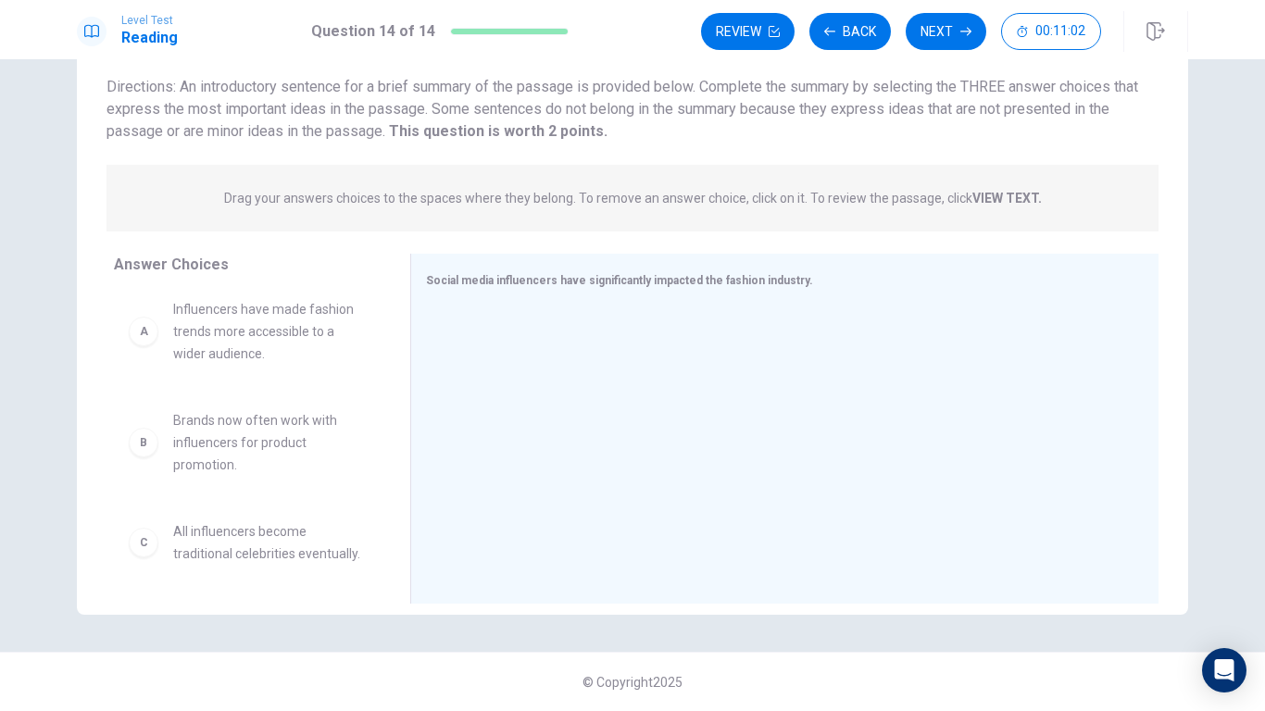
scroll to position [0, 0]
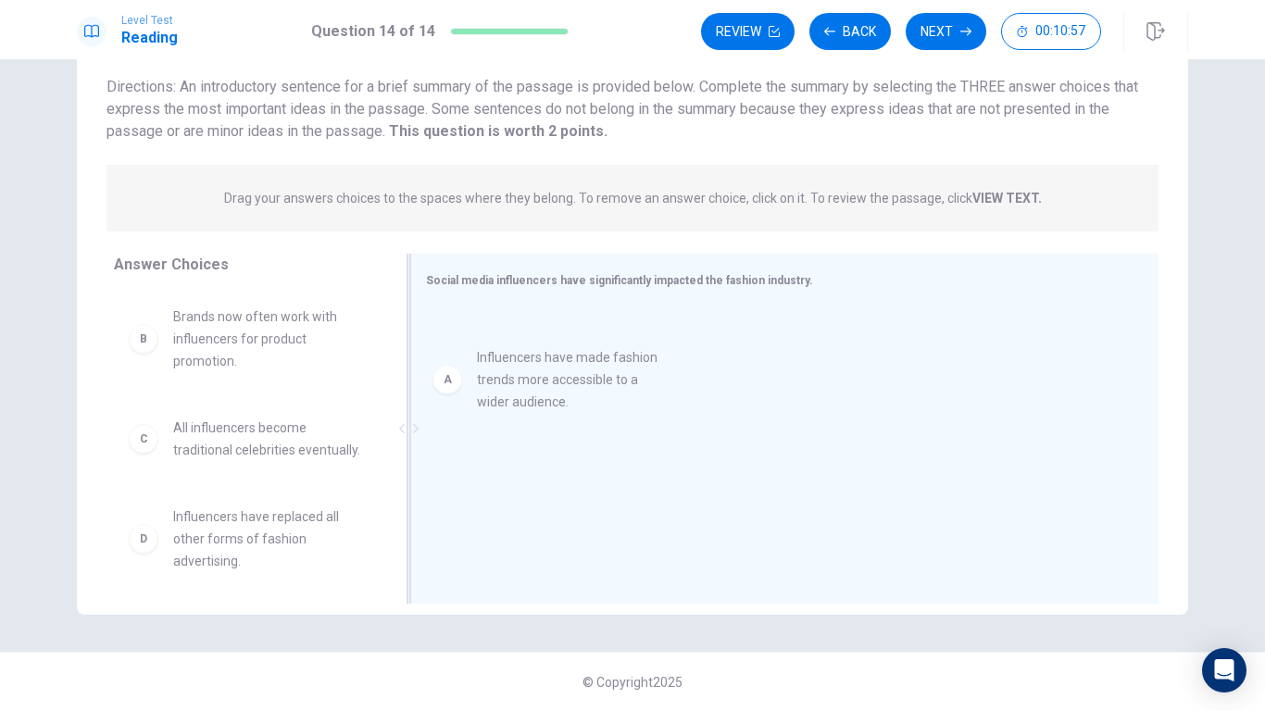
drag, startPoint x: 225, startPoint y: 334, endPoint x: 544, endPoint y: 373, distance: 321.2
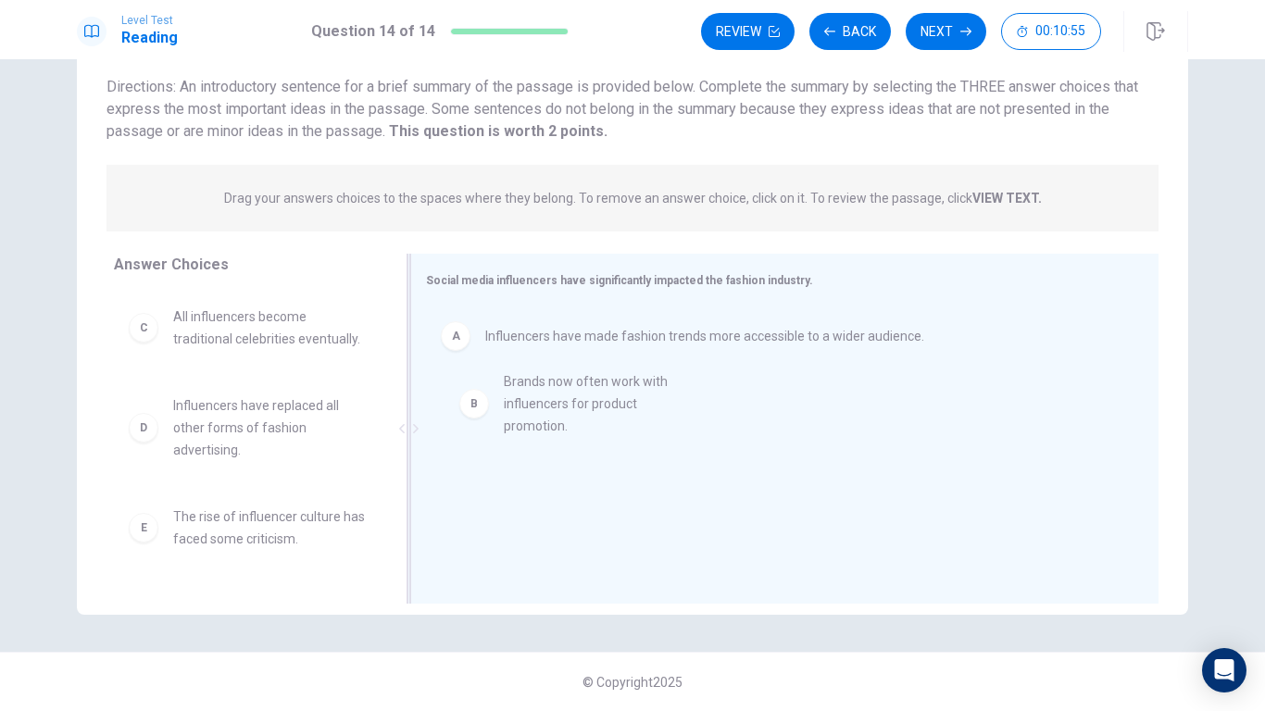
drag, startPoint x: 216, startPoint y: 338, endPoint x: 562, endPoint y: 403, distance: 352.5
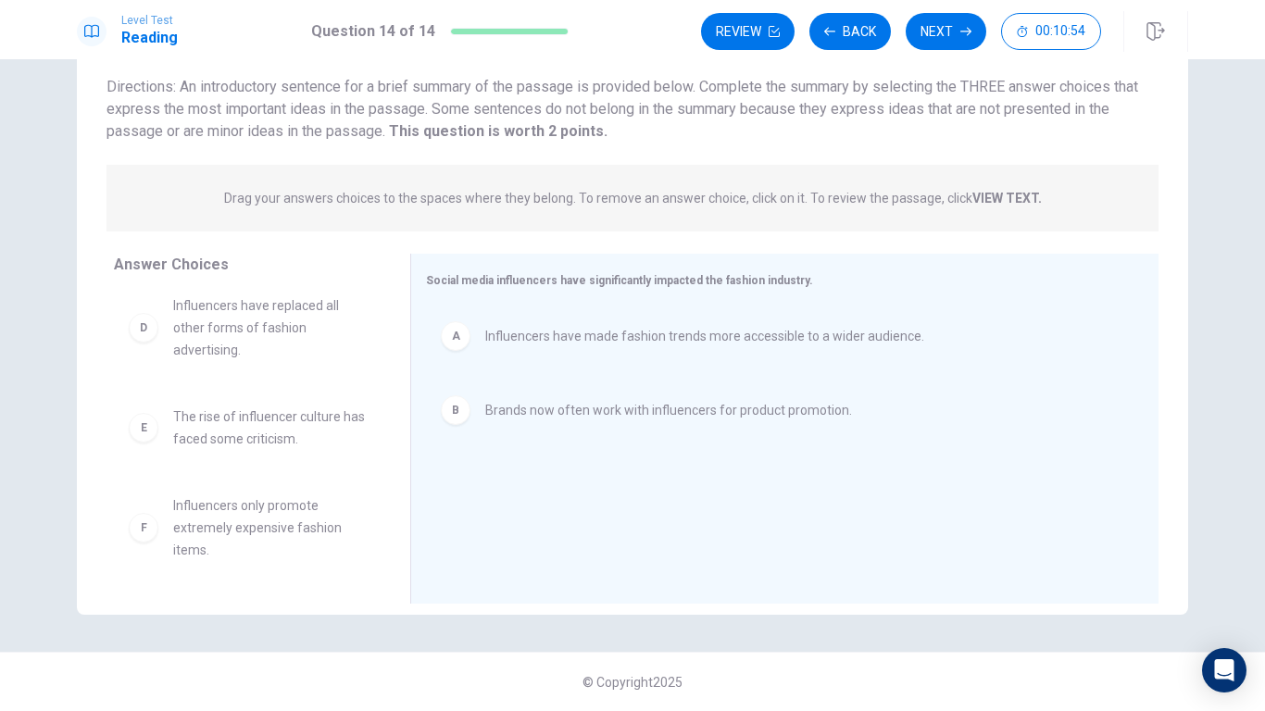
scroll to position [122, 0]
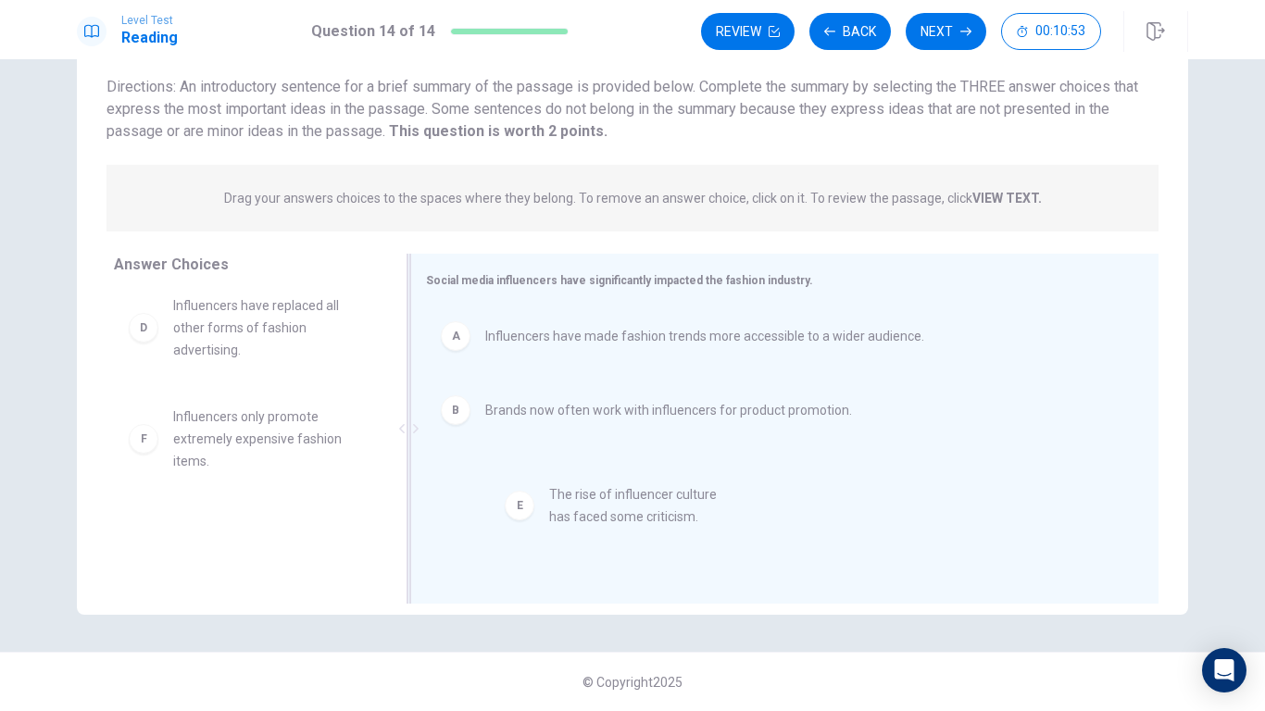
drag, startPoint x: 406, startPoint y: 480, endPoint x: 575, endPoint y: 510, distance: 172.3
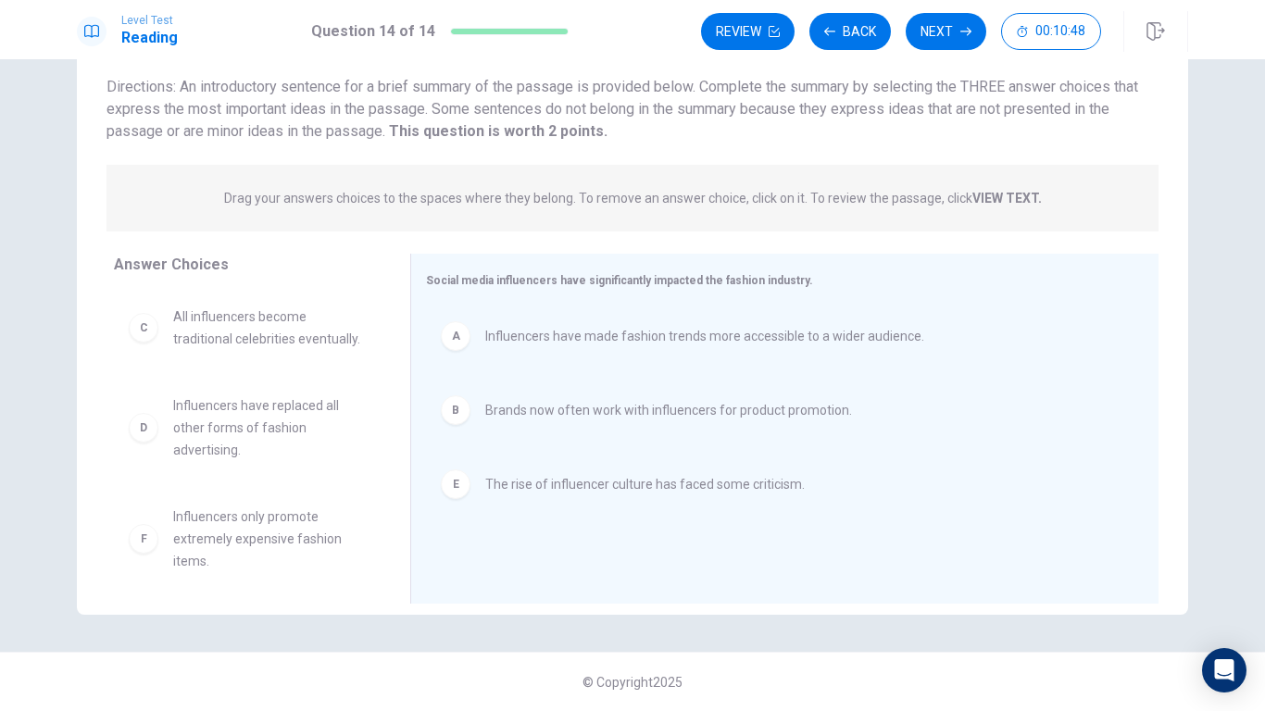
scroll to position [33, 0]
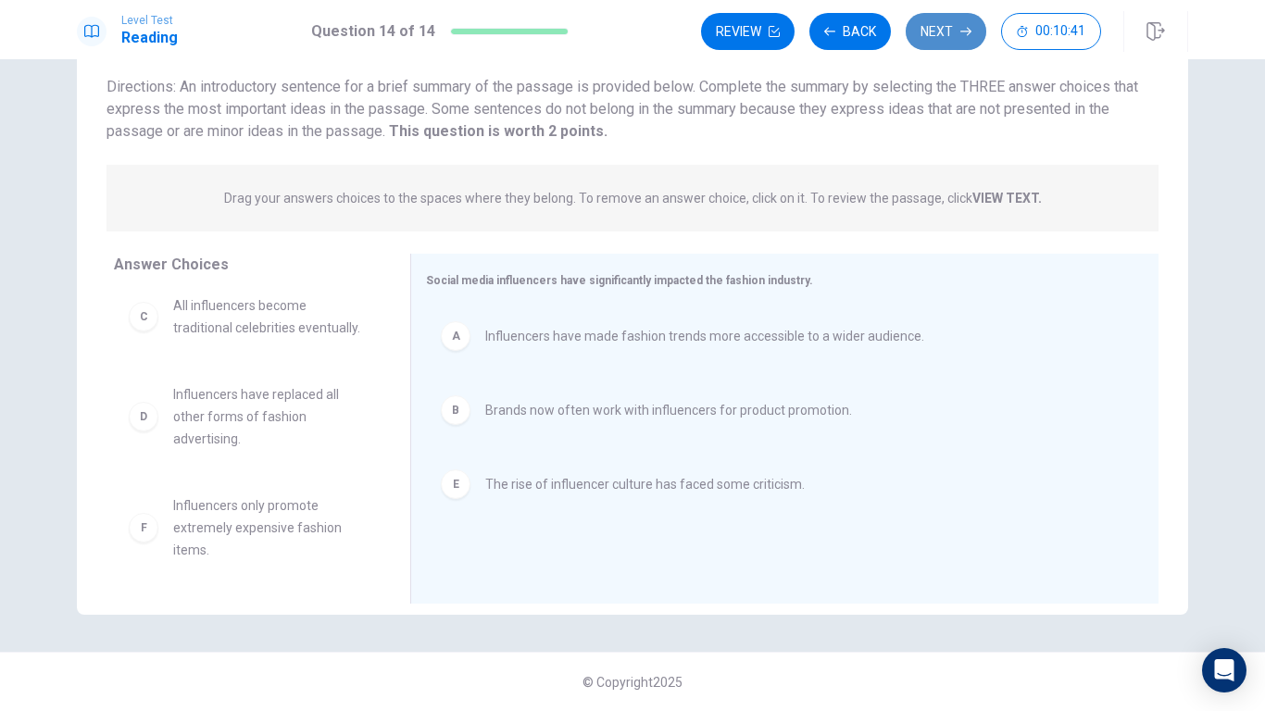
click at [951, 26] on button "Next" at bounding box center [946, 31] width 81 height 37
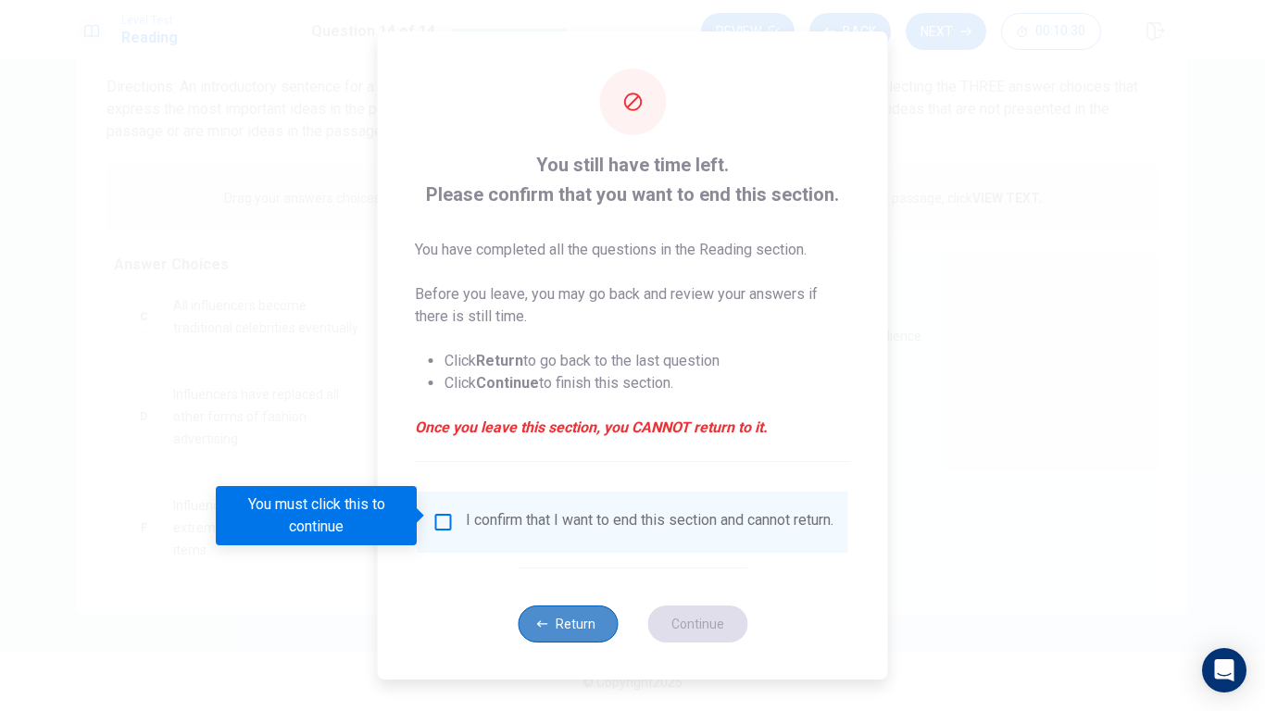
click at [577, 554] on button "Return" at bounding box center [568, 624] width 100 height 37
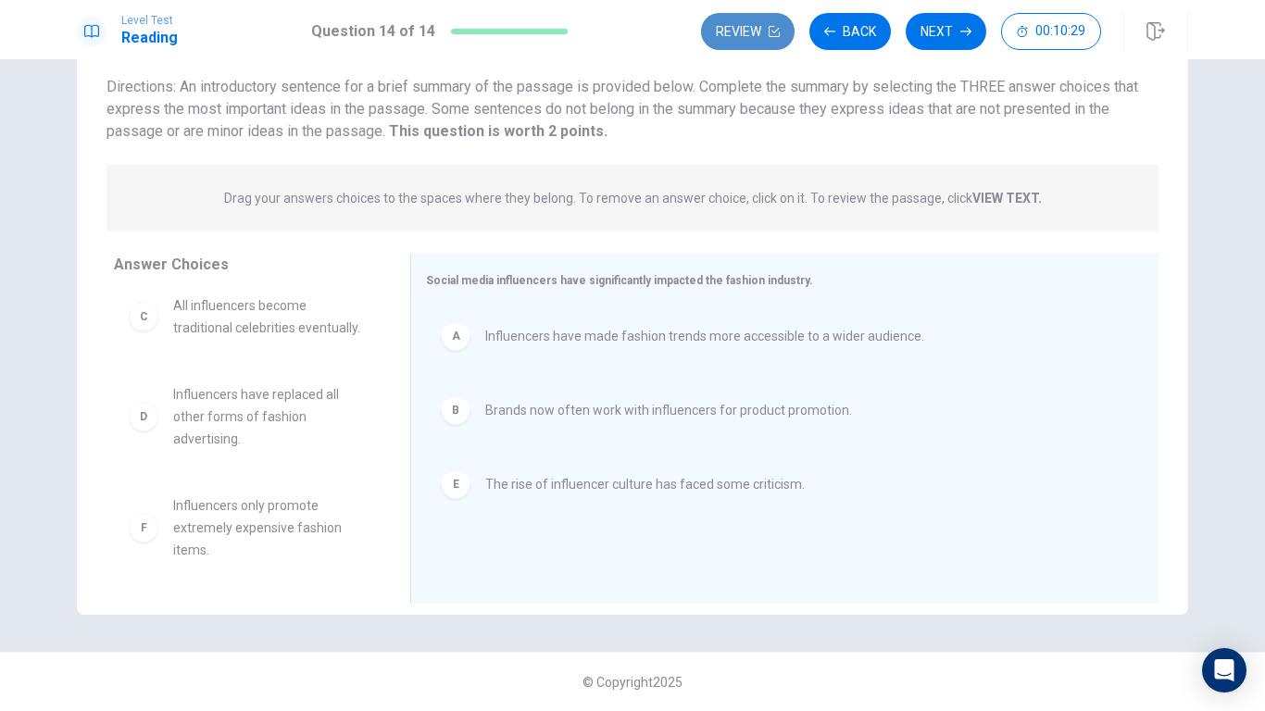
click at [770, 20] on button "Review" at bounding box center [748, 31] width 94 height 37
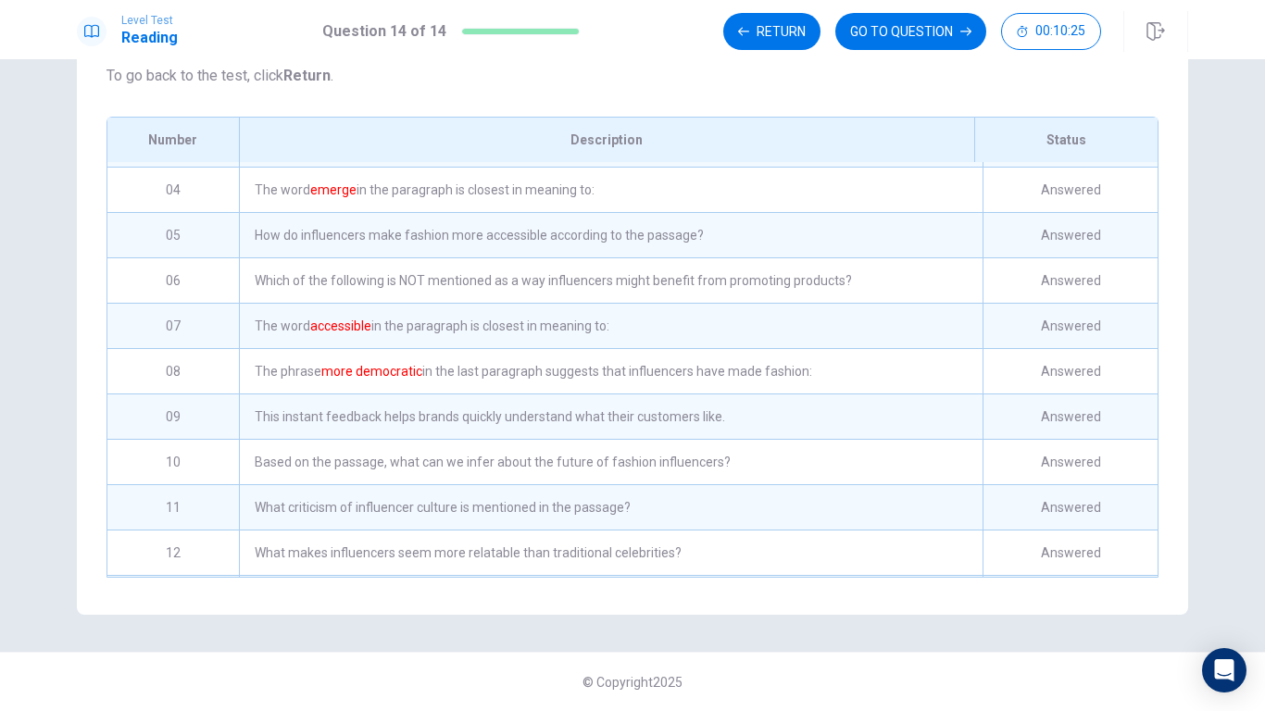
scroll to position [0, 0]
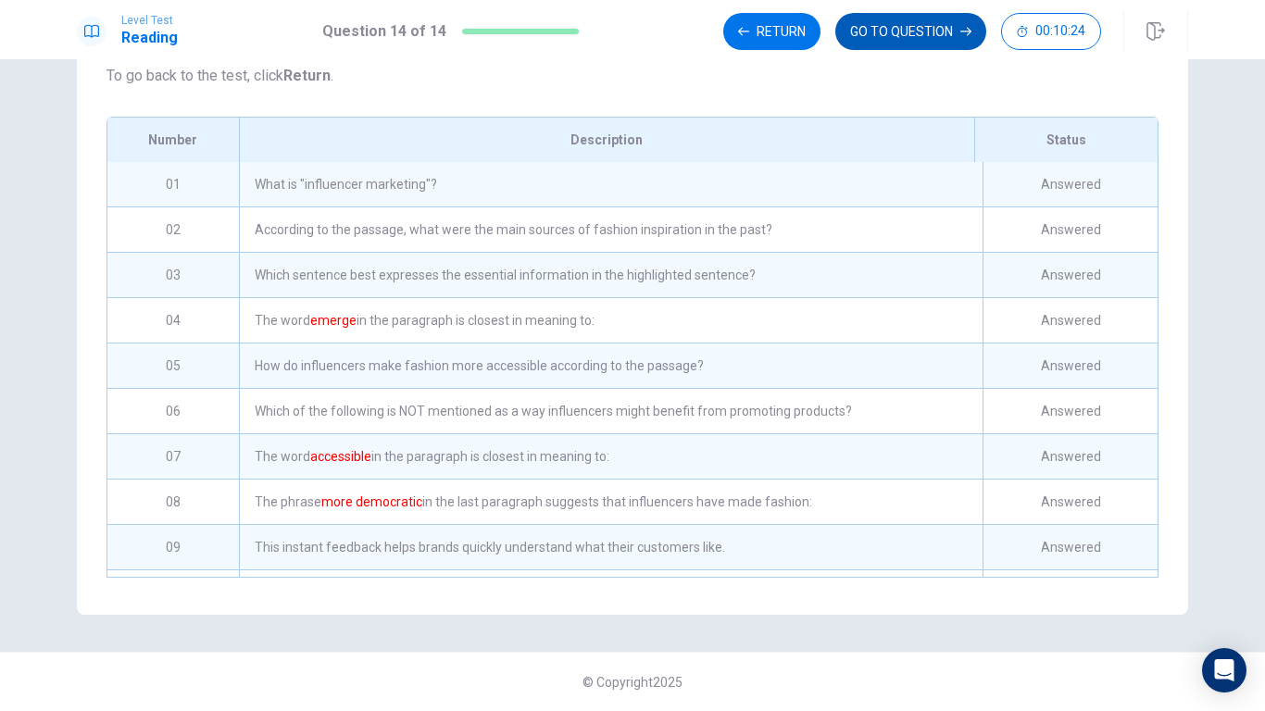
click at [935, 22] on button "GO TO QUESTION" at bounding box center [911, 31] width 151 height 37
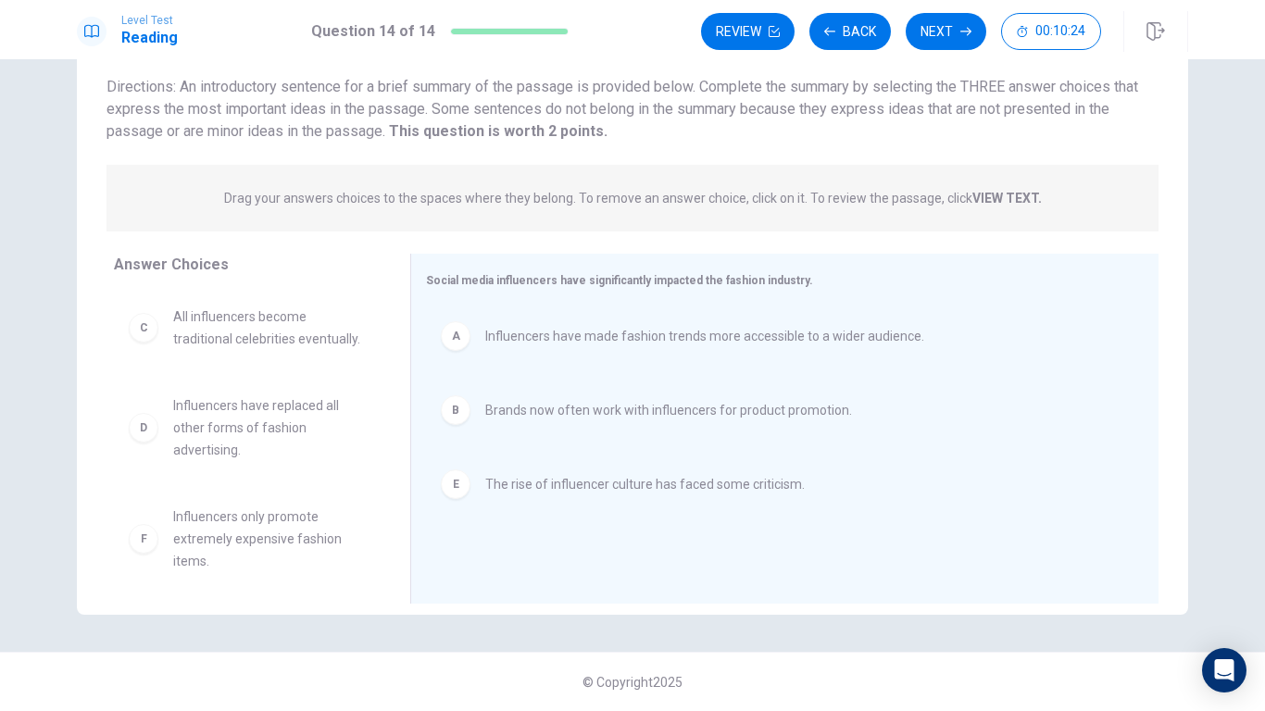
scroll to position [125, 0]
click at [948, 46] on button "Next" at bounding box center [946, 31] width 81 height 37
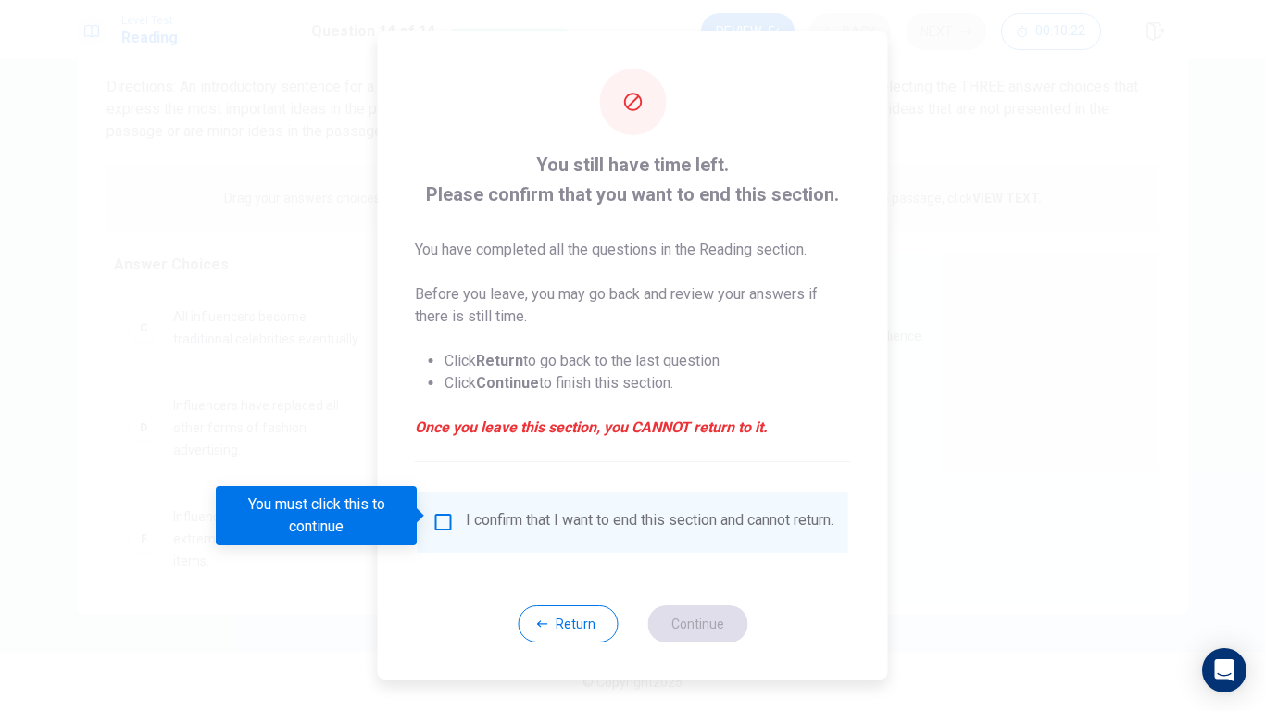
click at [456, 513] on div "I confirm that I want to end this section and cannot return." at bounding box center [633, 522] width 401 height 22
click at [447, 513] on input "You must click this to continue" at bounding box center [444, 522] width 22 height 22
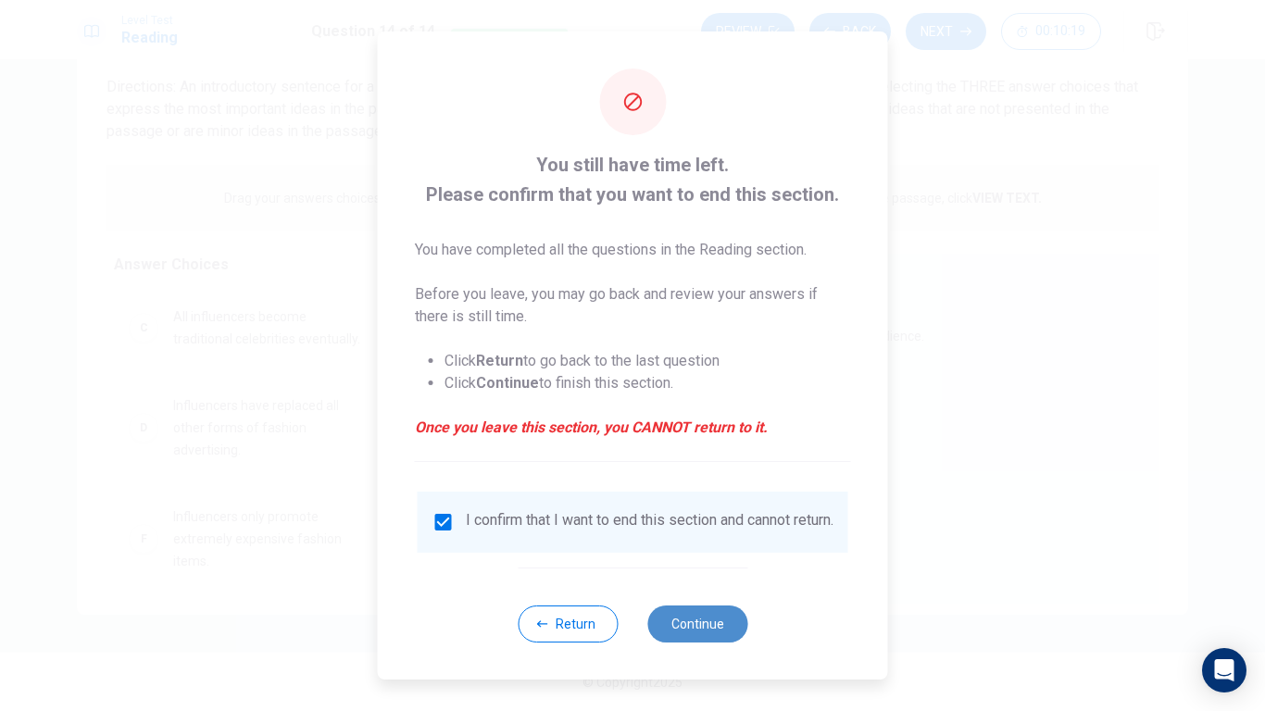
click at [712, 554] on button "Continue" at bounding box center [698, 624] width 100 height 37
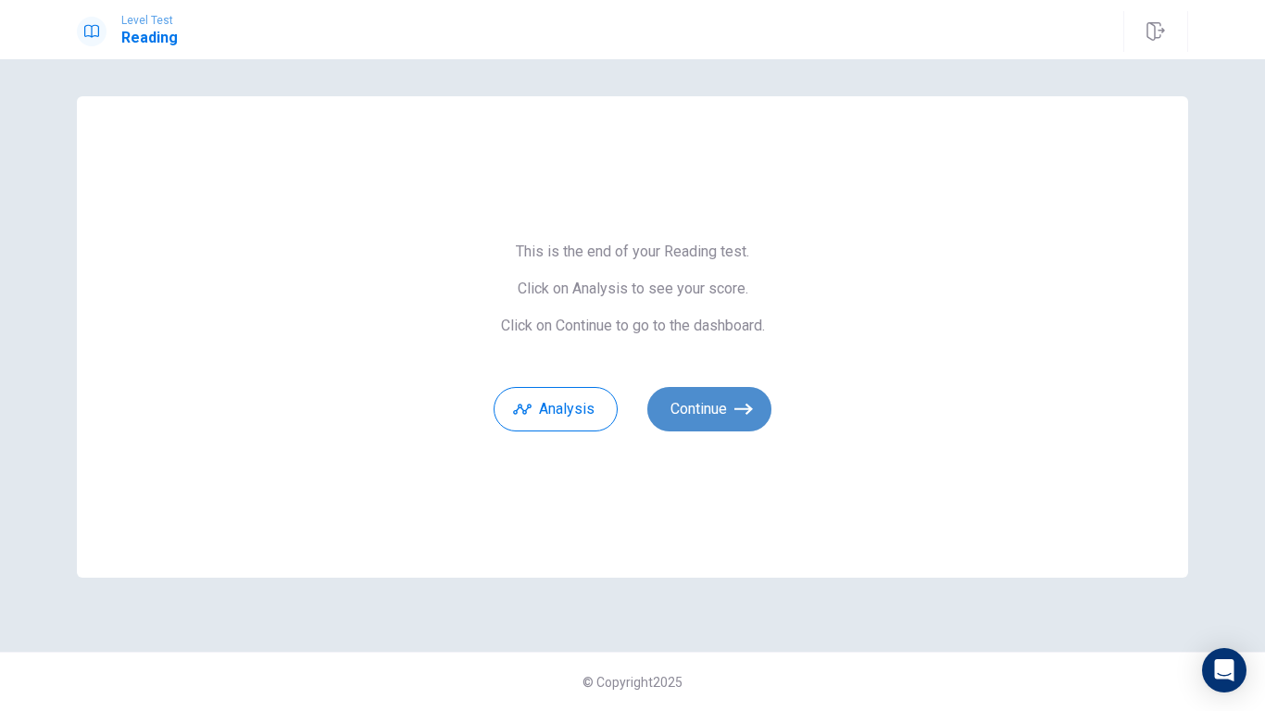
click at [695, 404] on button "Continue" at bounding box center [710, 409] width 124 height 44
